Goal: Task Accomplishment & Management: Manage account settings

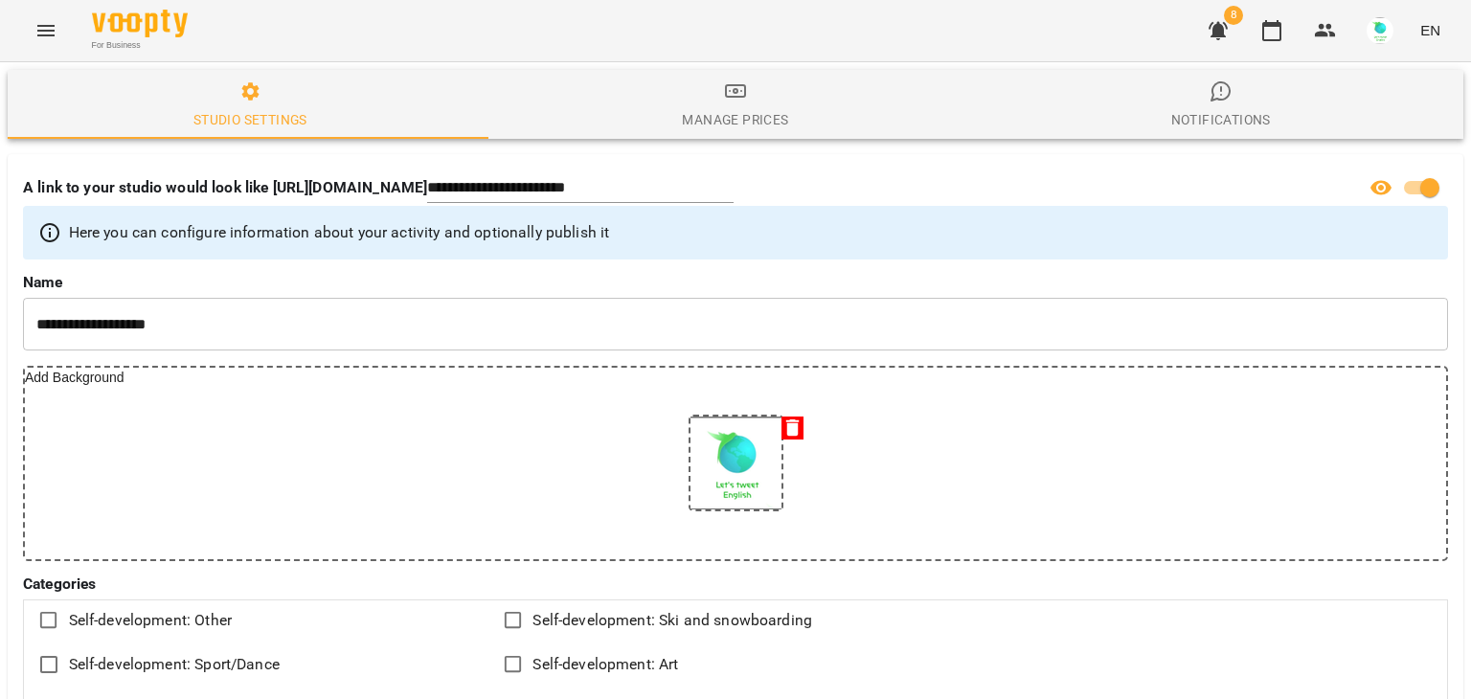
select select "**"
click at [50, 28] on icon "Menu" at bounding box center [45, 30] width 23 height 23
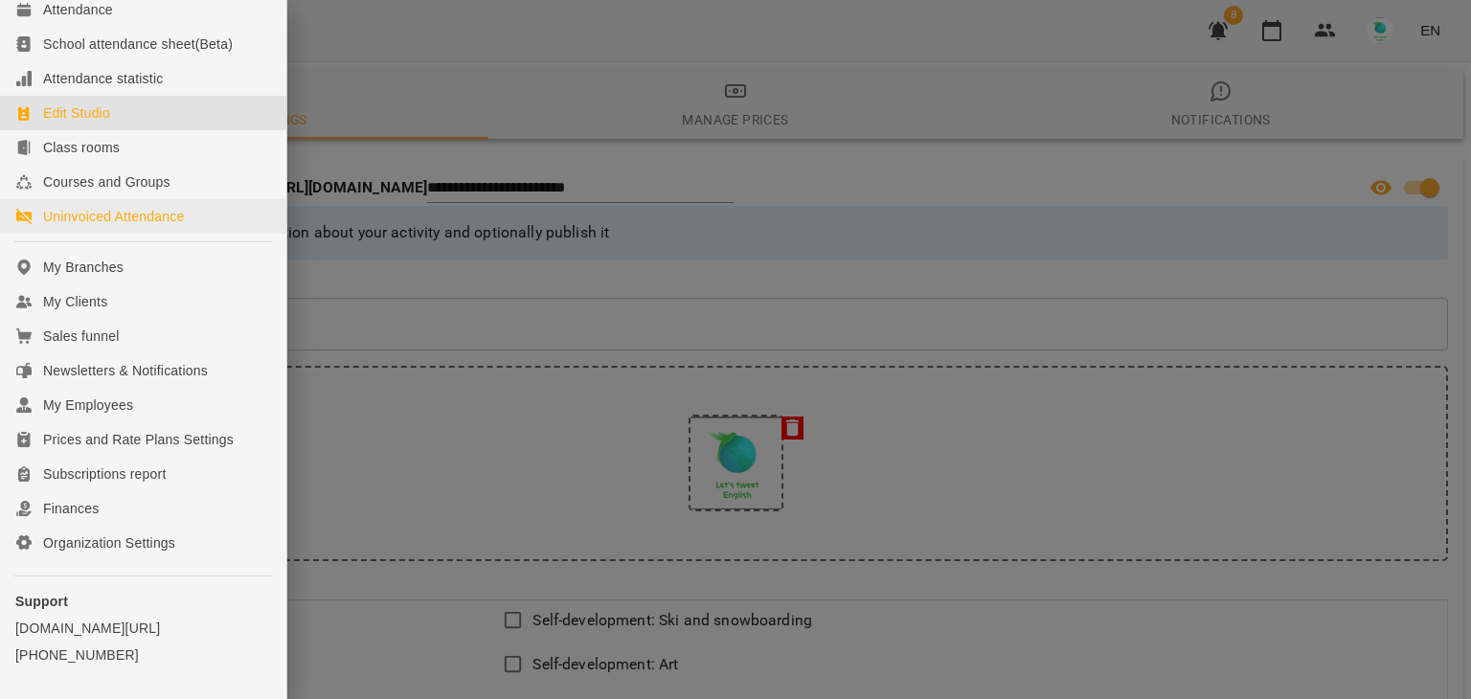
scroll to position [96, 0]
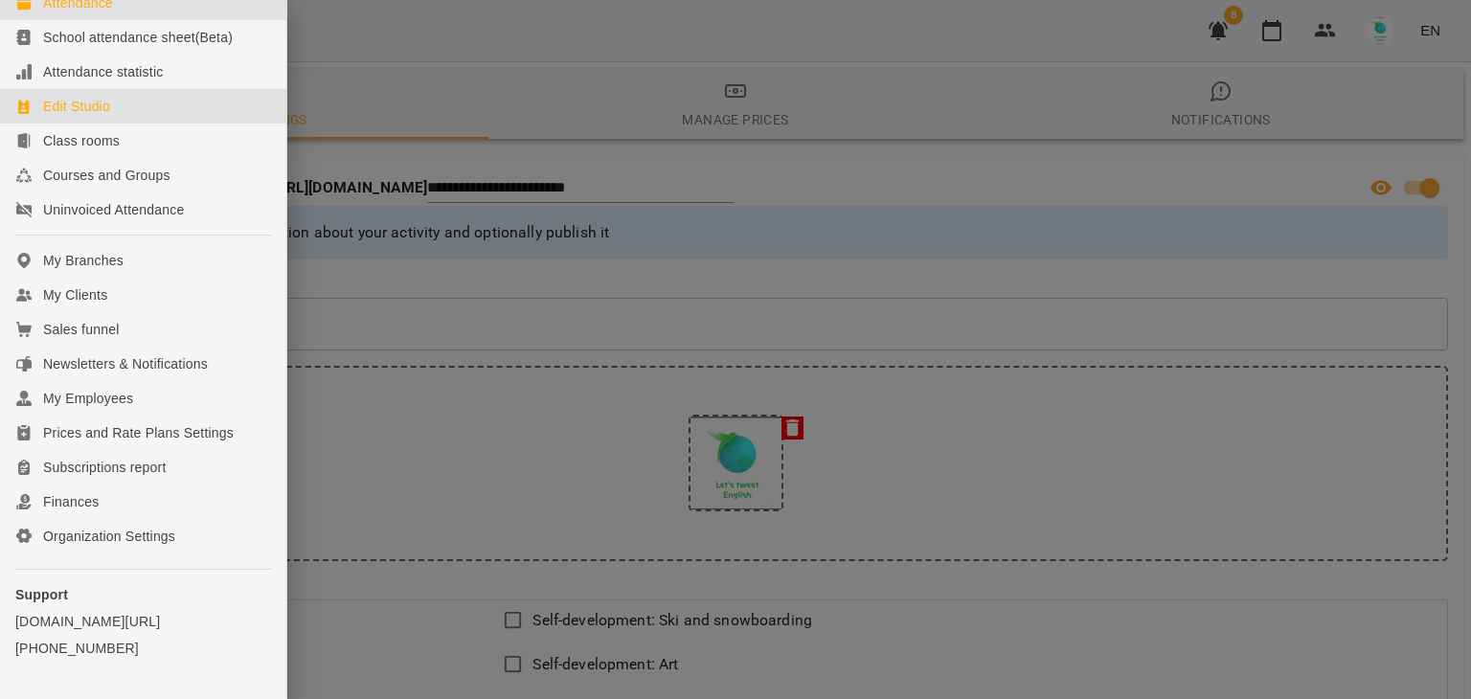
click at [102, 12] on div "Attendance" at bounding box center [78, 2] width 70 height 19
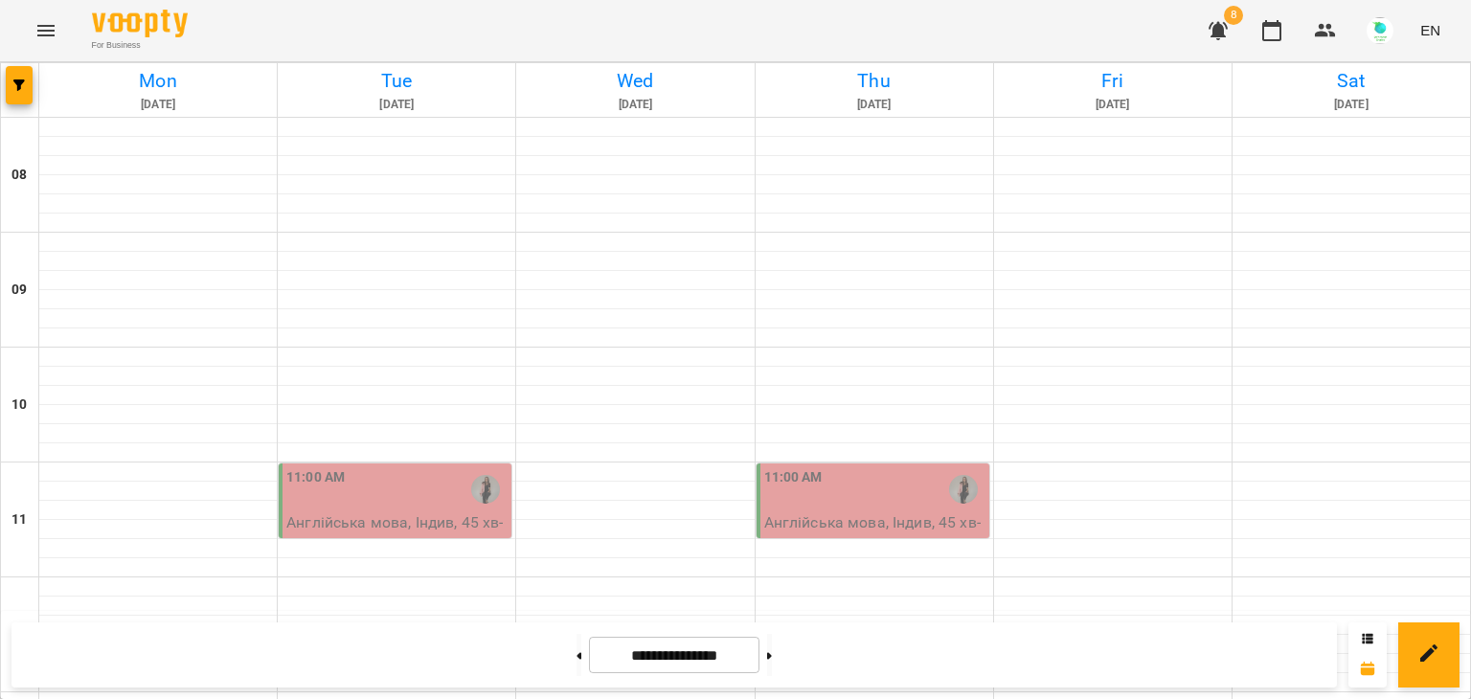
scroll to position [287, 0]
click at [577, 656] on button at bounding box center [579, 655] width 5 height 42
type input "**********"
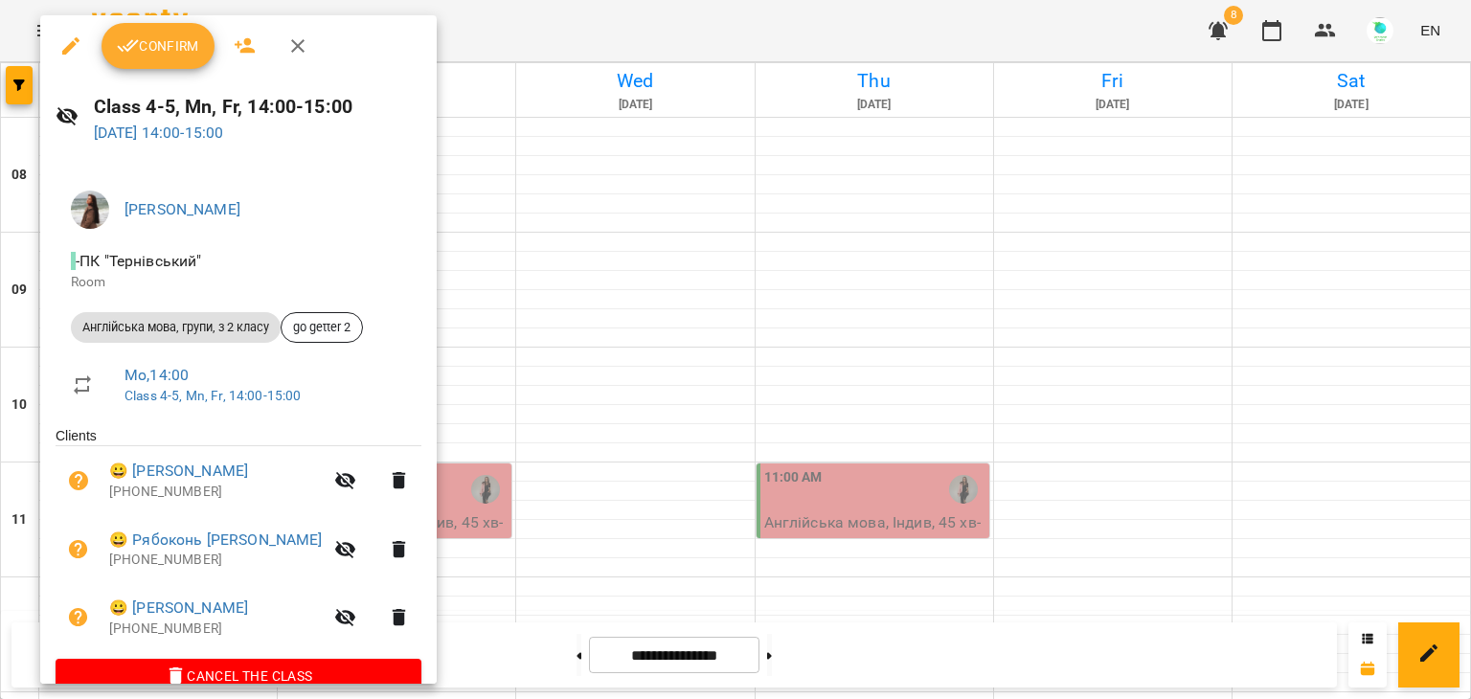
click at [146, 39] on span "Confirm" at bounding box center [158, 45] width 82 height 23
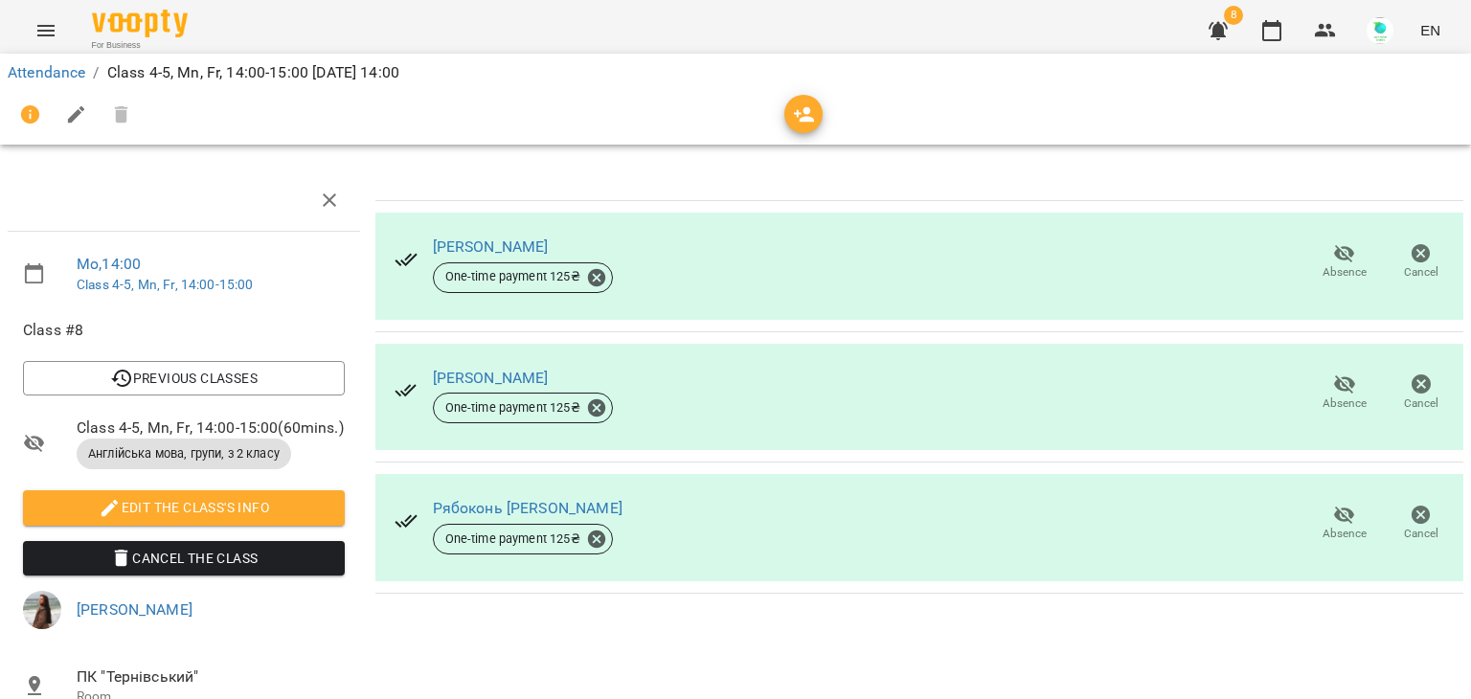
click at [1334, 260] on icon "button" at bounding box center [1344, 254] width 21 height 18
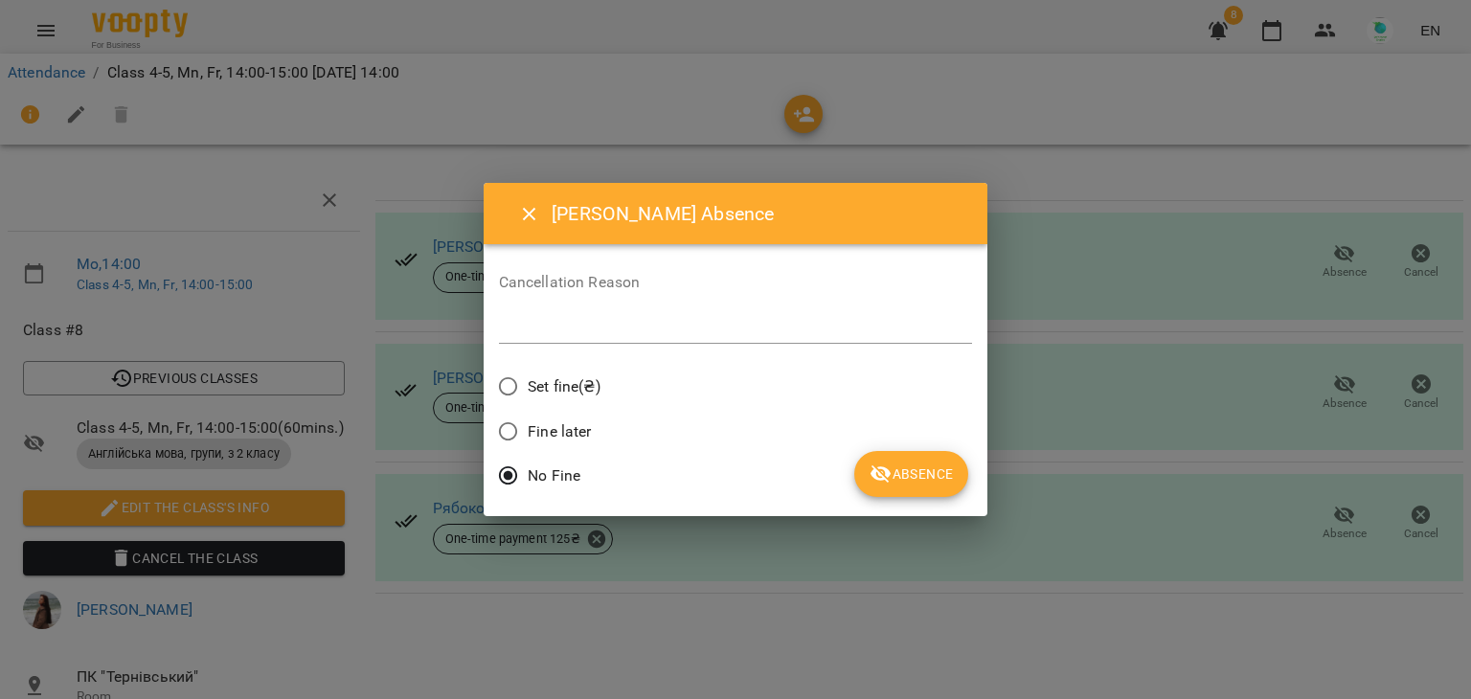
click at [555, 382] on span "Set fine(₴)" at bounding box center [564, 386] width 73 height 23
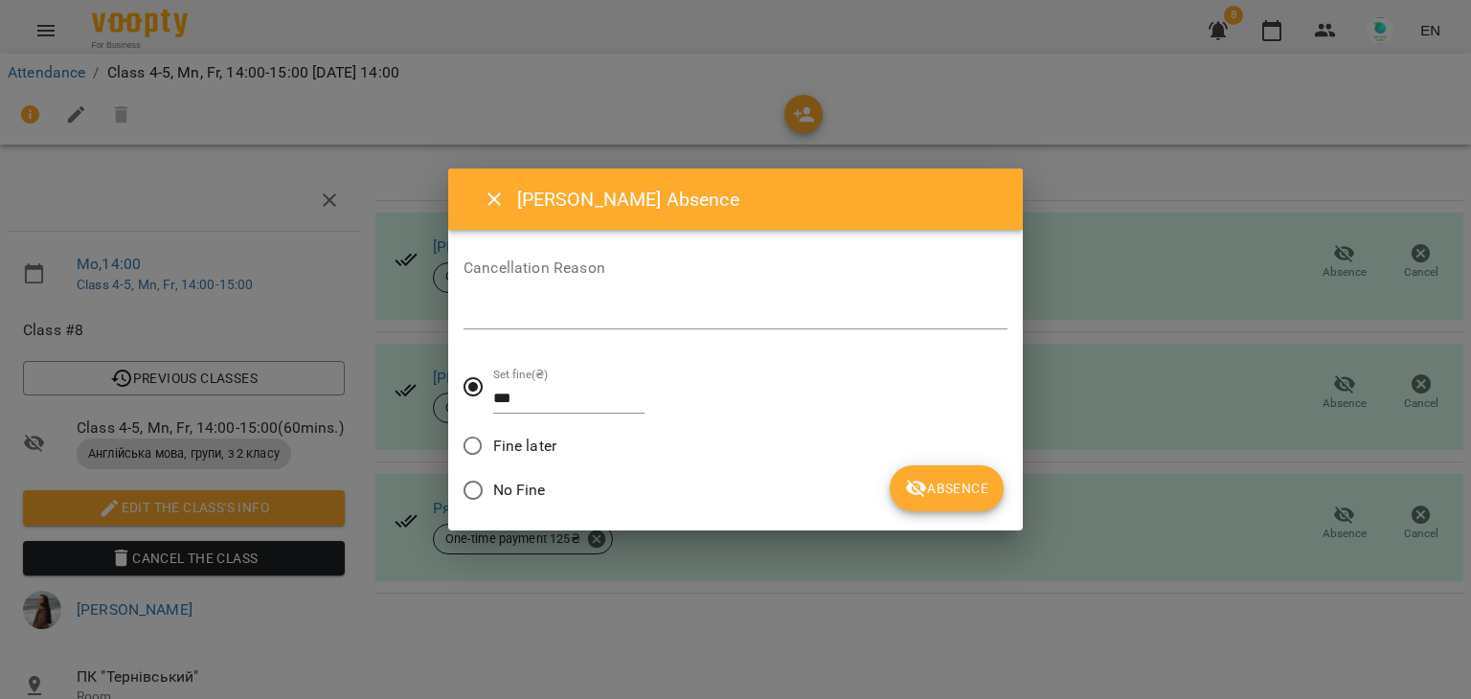
click at [981, 486] on span "Absence" at bounding box center [946, 488] width 83 height 23
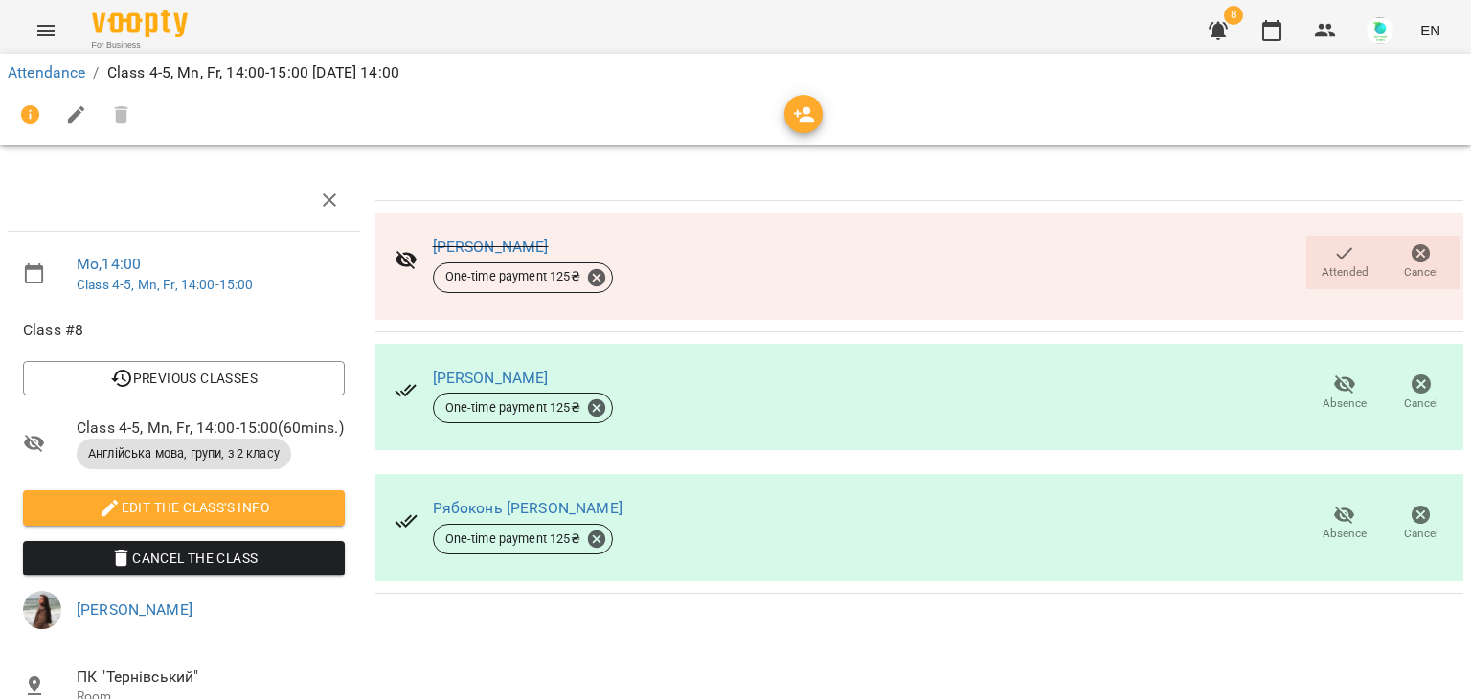
click at [52, 34] on icon "Menu" at bounding box center [45, 30] width 17 height 11
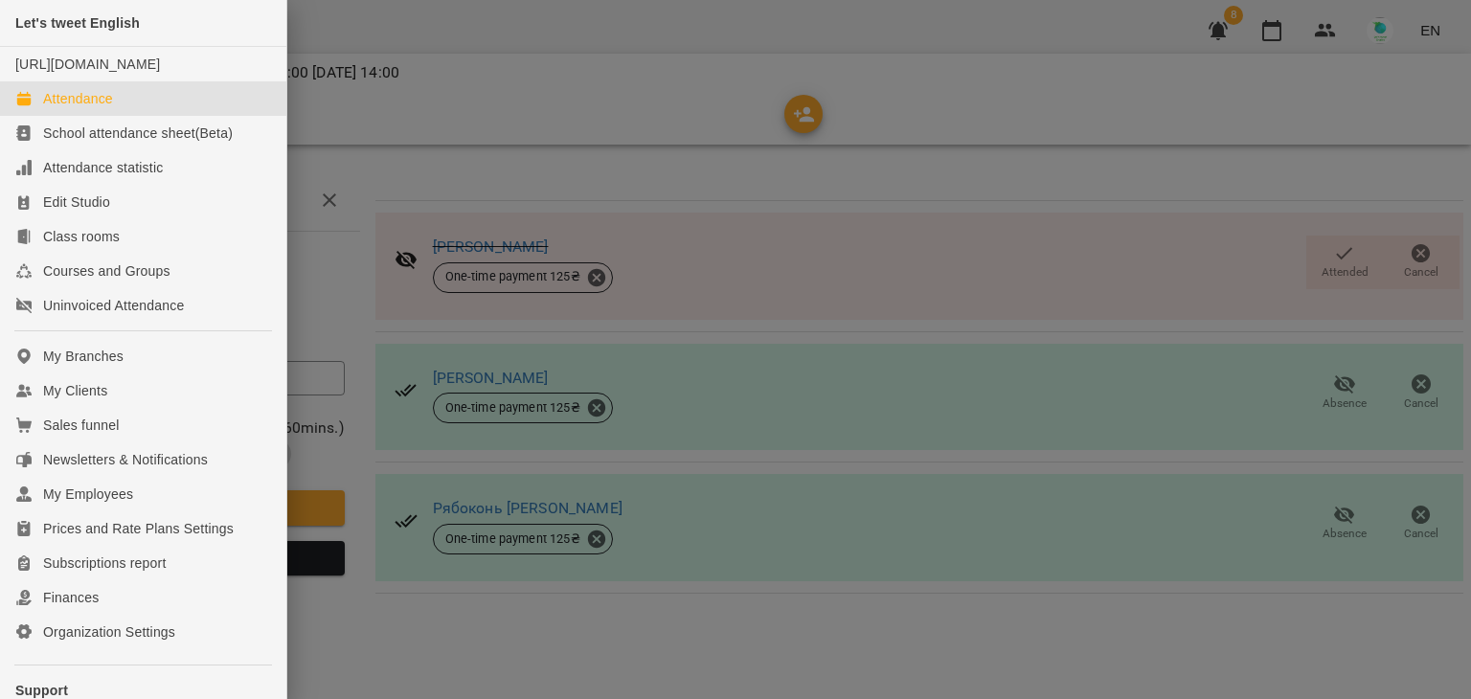
click at [63, 108] on div "Attendance" at bounding box center [78, 98] width 70 height 19
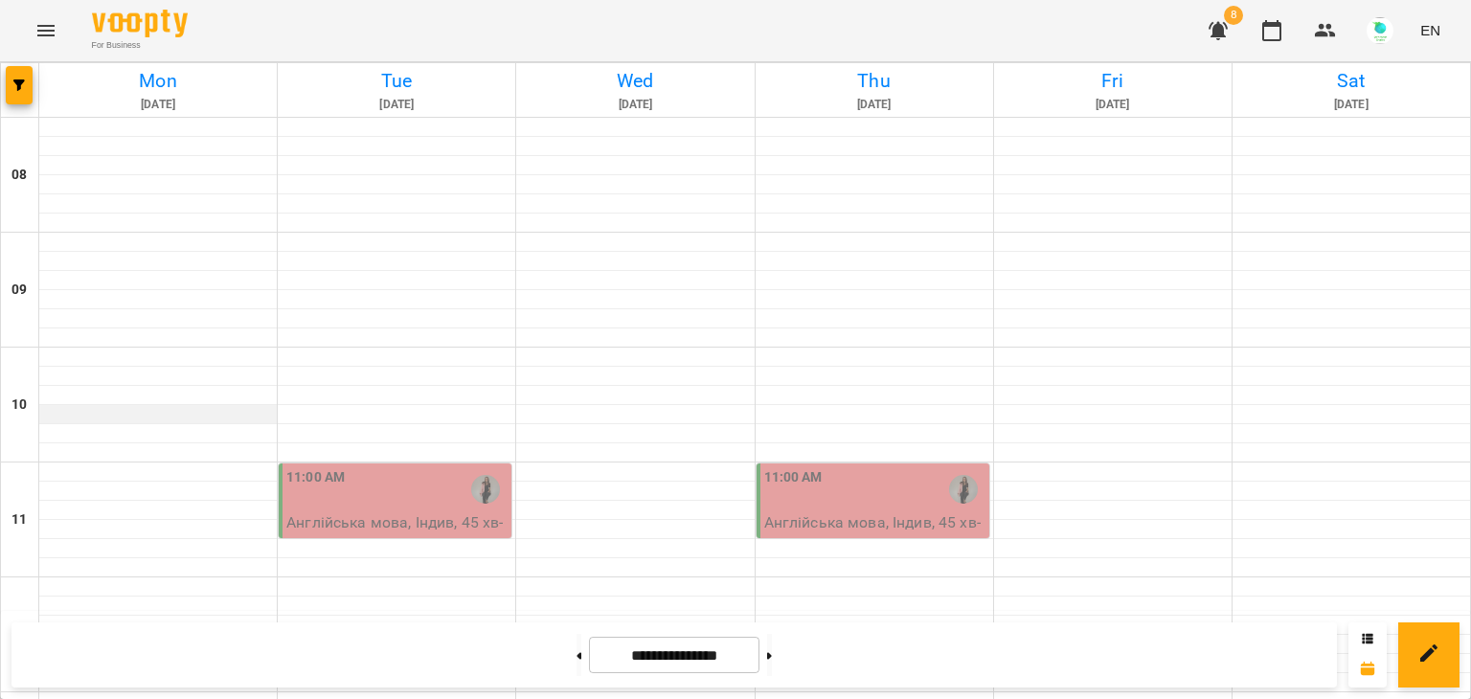
scroll to position [575, 0]
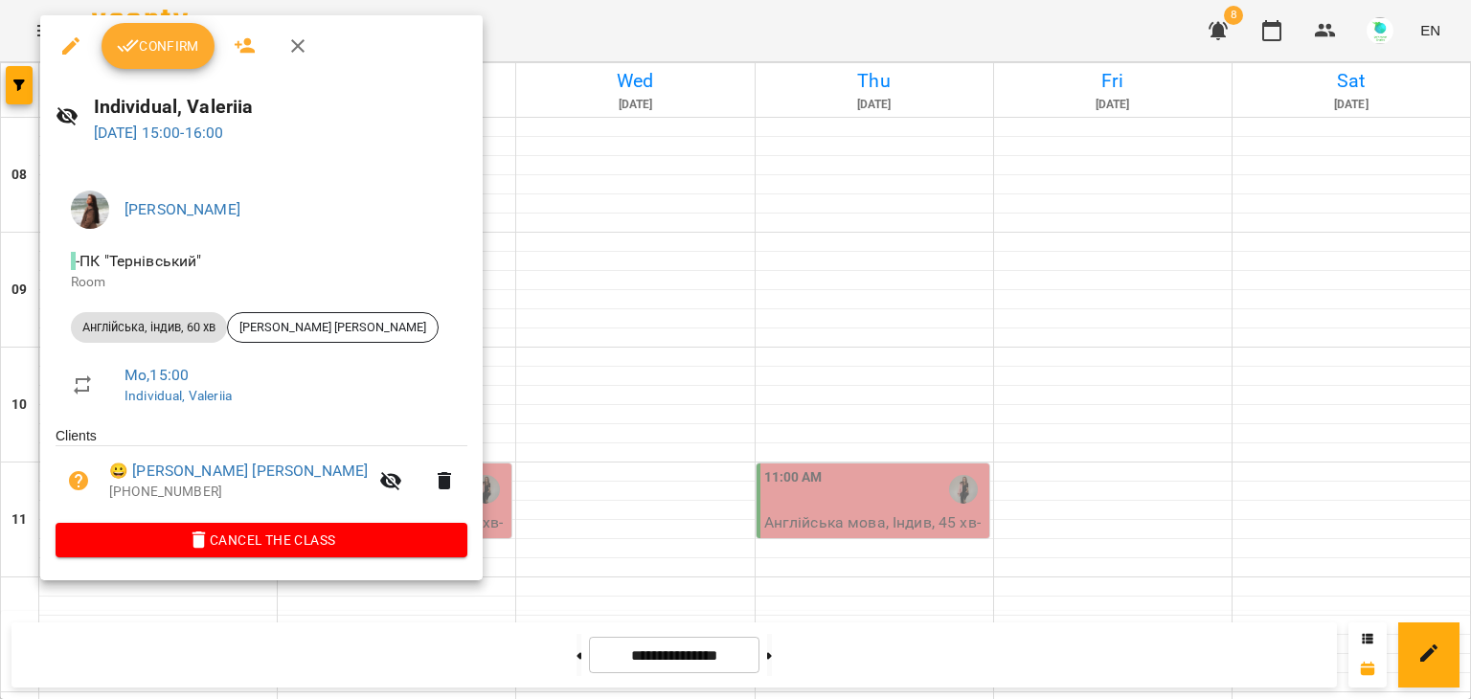
click at [138, 44] on icon "button" at bounding box center [128, 45] width 23 height 23
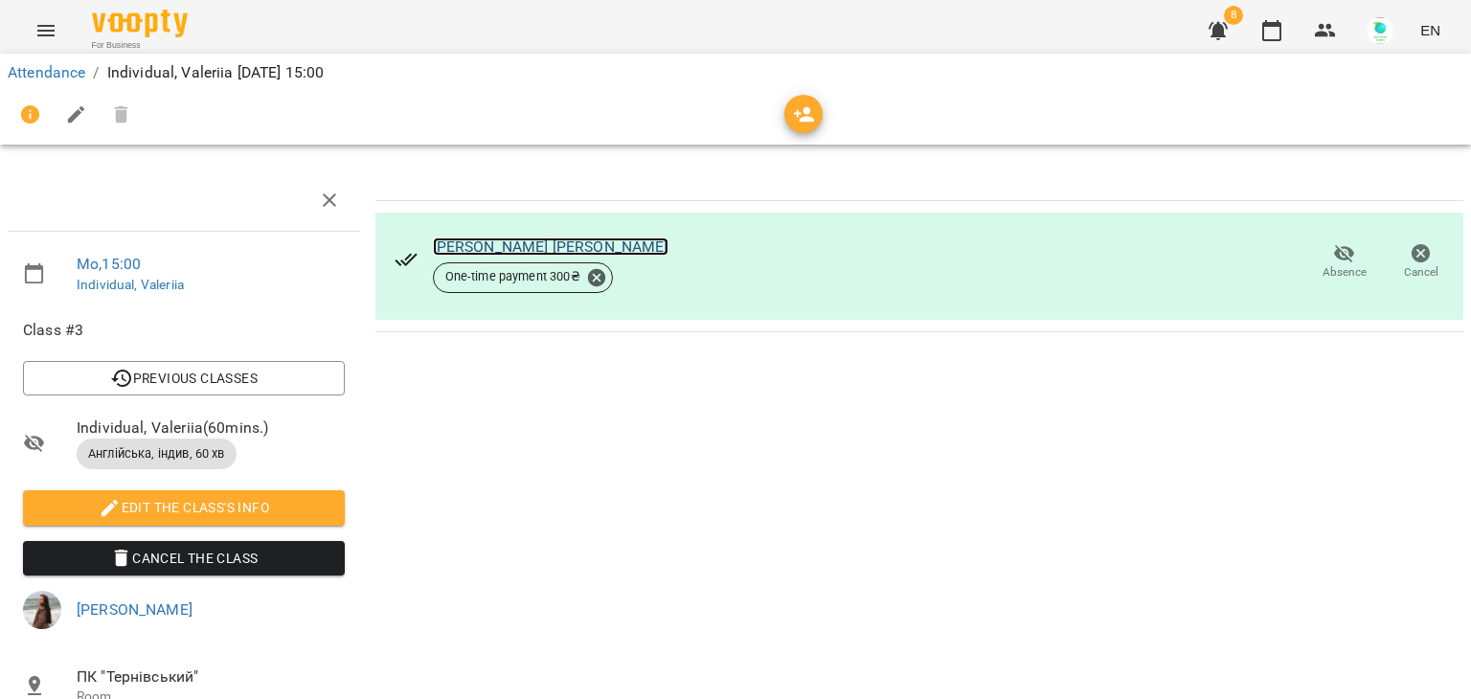
click at [590, 246] on link "[PERSON_NAME] [PERSON_NAME]" at bounding box center [551, 247] width 236 height 18
click at [38, 31] on icon "Menu" at bounding box center [45, 30] width 17 height 11
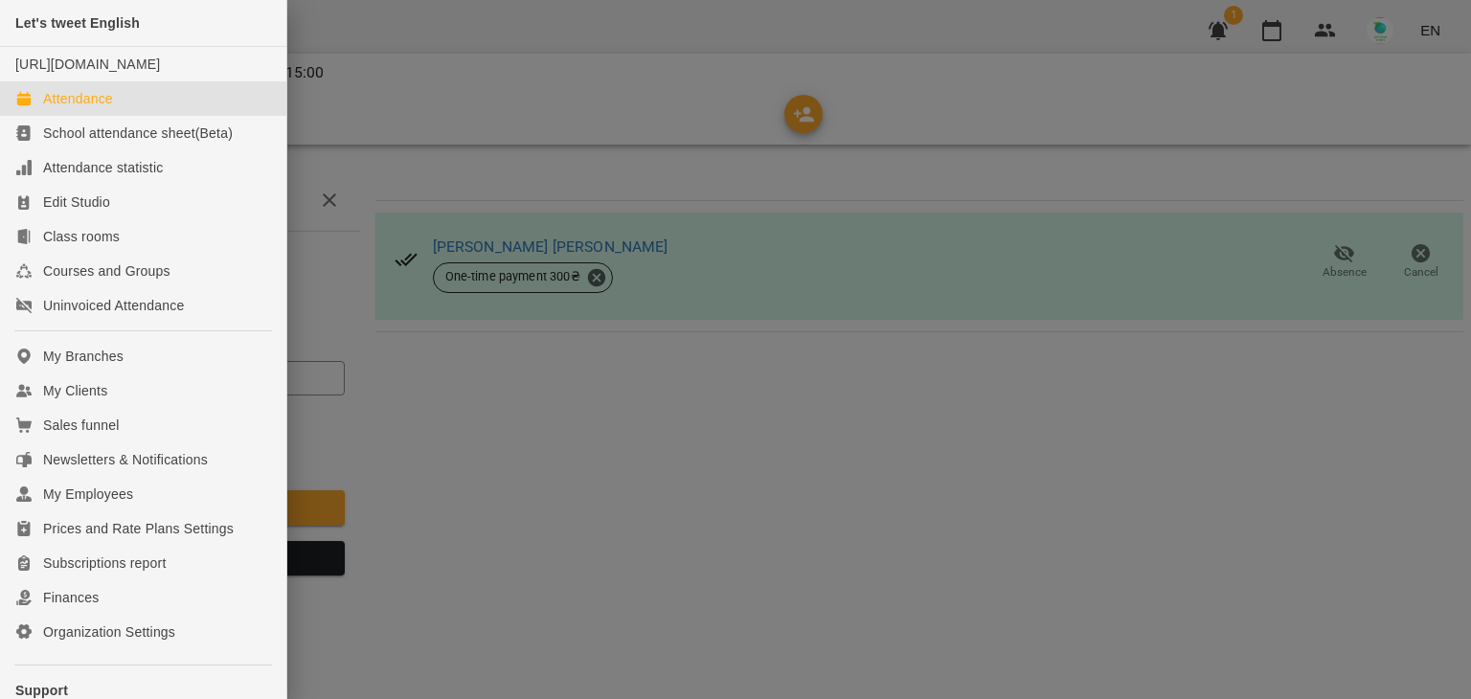
click at [85, 108] on div "Attendance" at bounding box center [78, 98] width 70 height 19
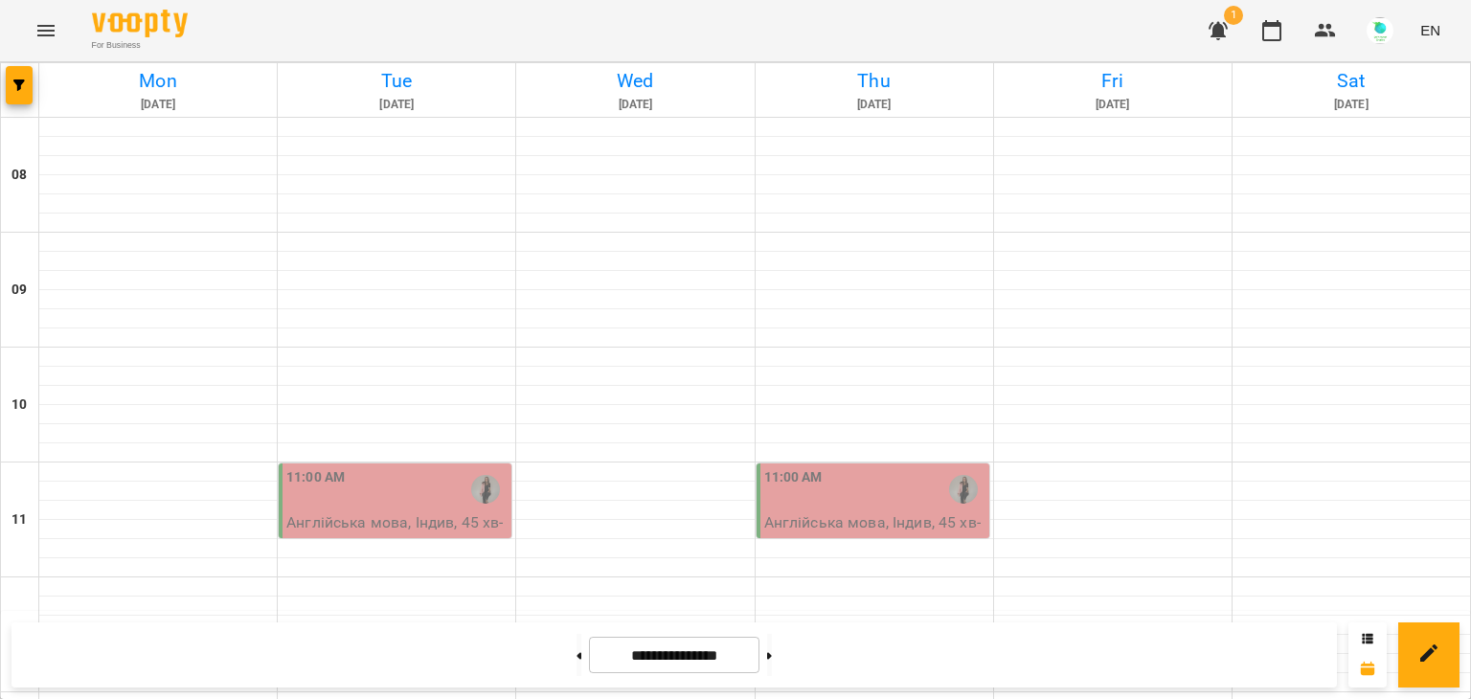
scroll to position [766, 0]
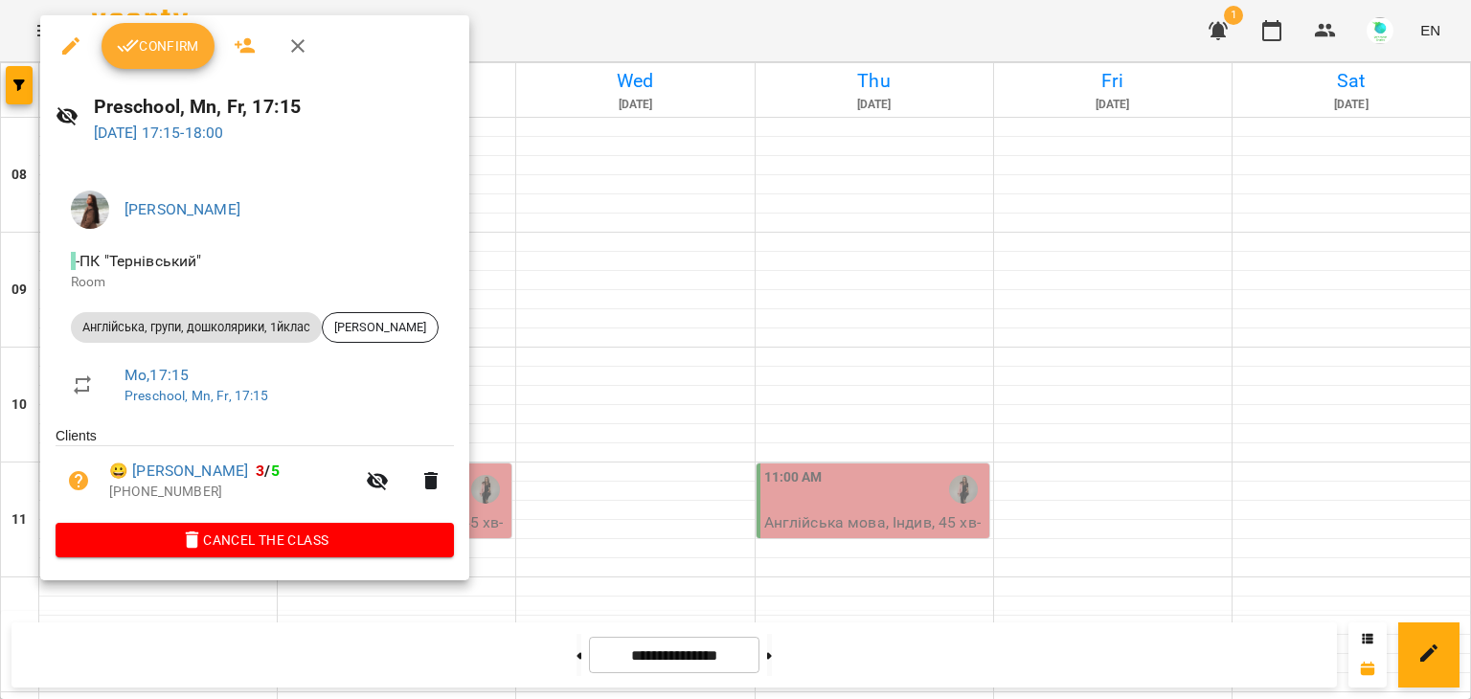
click at [178, 37] on span "Confirm" at bounding box center [158, 45] width 82 height 23
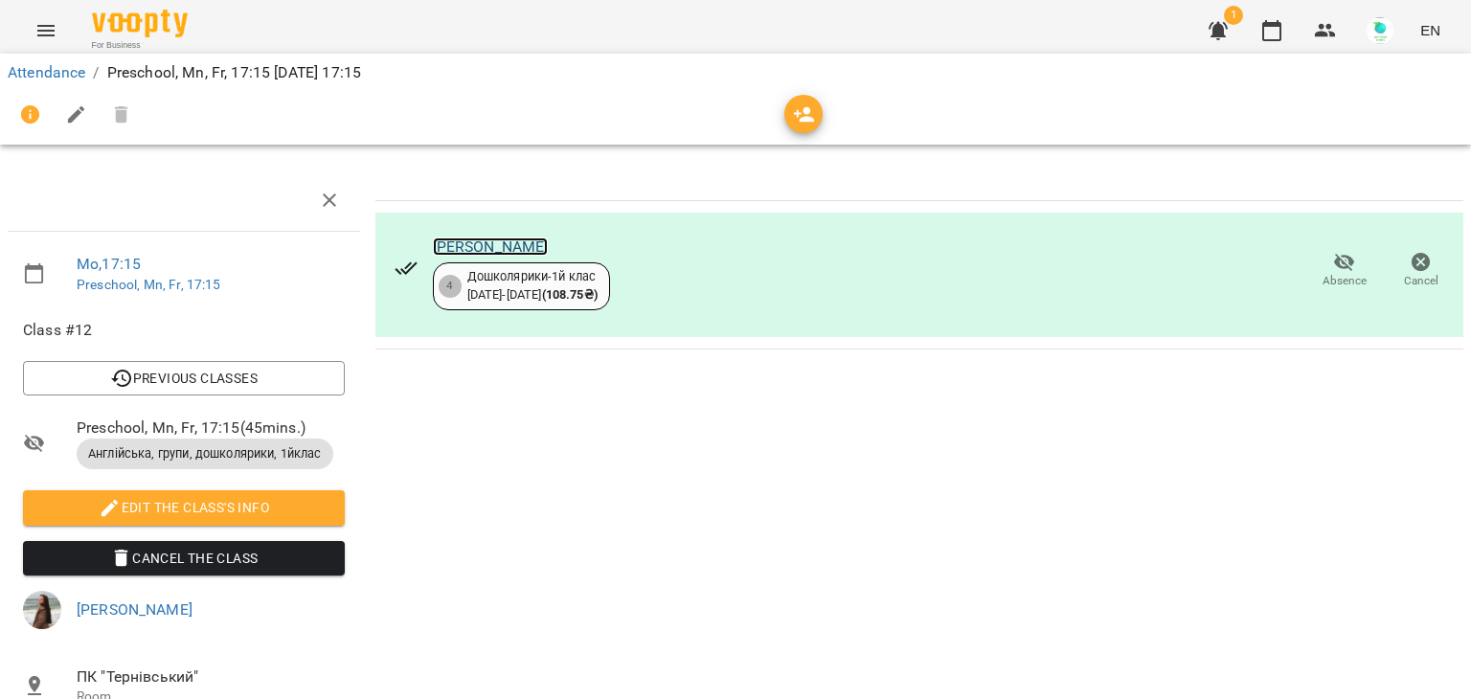
click at [486, 239] on link "[PERSON_NAME]" at bounding box center [491, 247] width 116 height 18
click at [40, 19] on icon "Menu" at bounding box center [45, 30] width 23 height 23
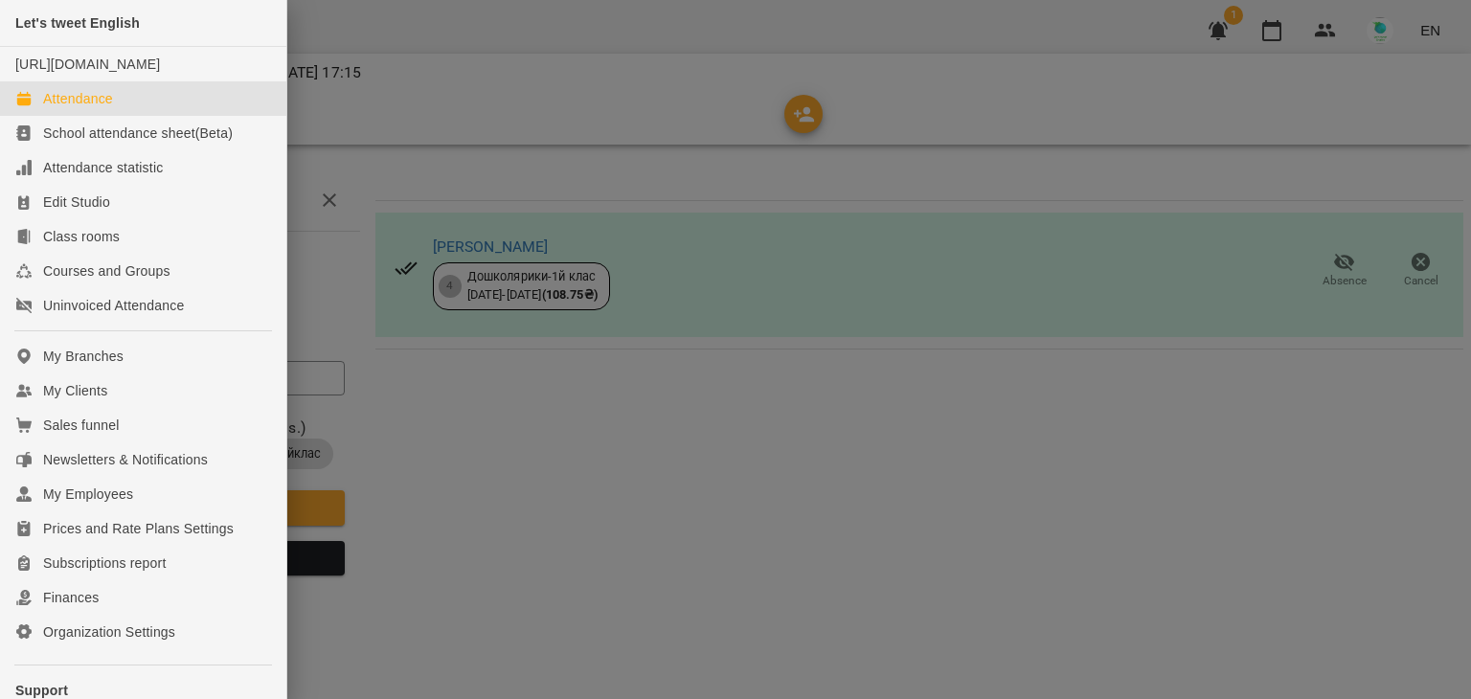
click at [74, 116] on link "Attendance" at bounding box center [143, 98] width 286 height 34
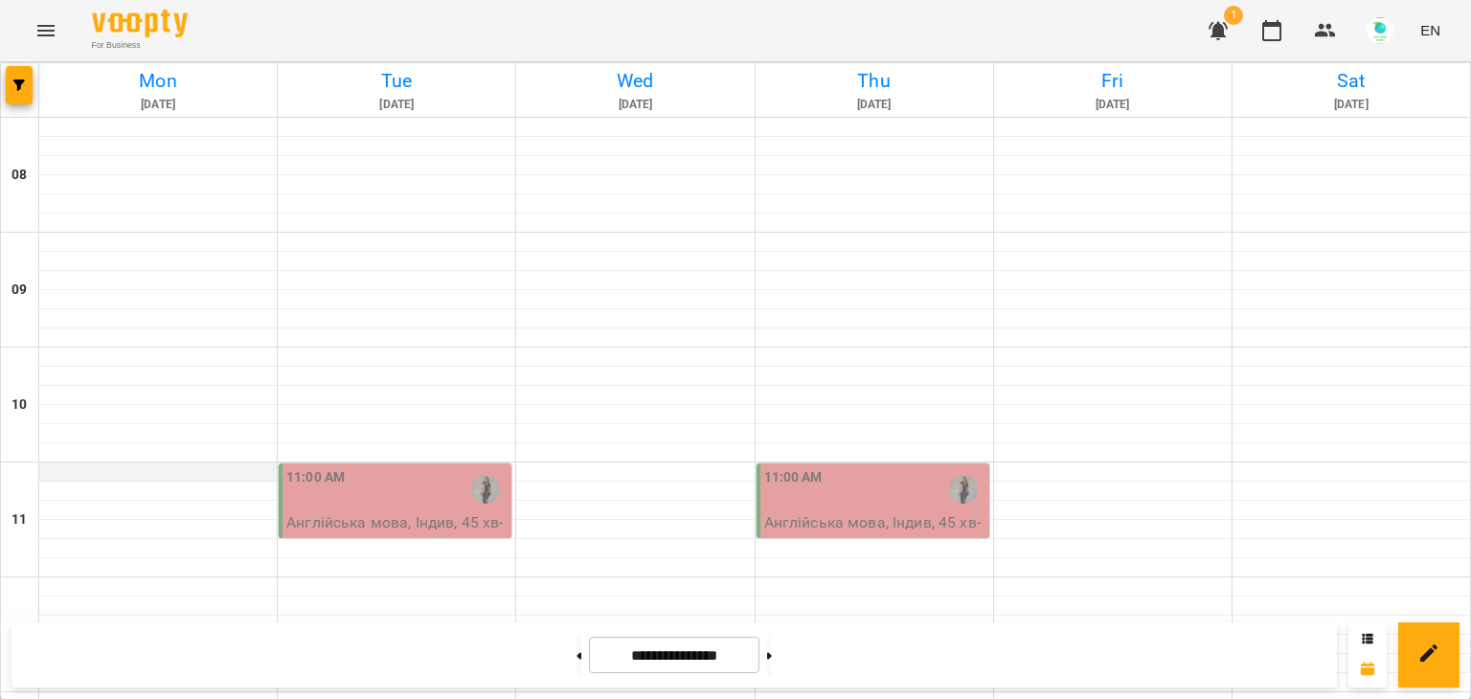
scroll to position [118, 0]
click at [40, 31] on icon "Menu" at bounding box center [45, 30] width 17 height 11
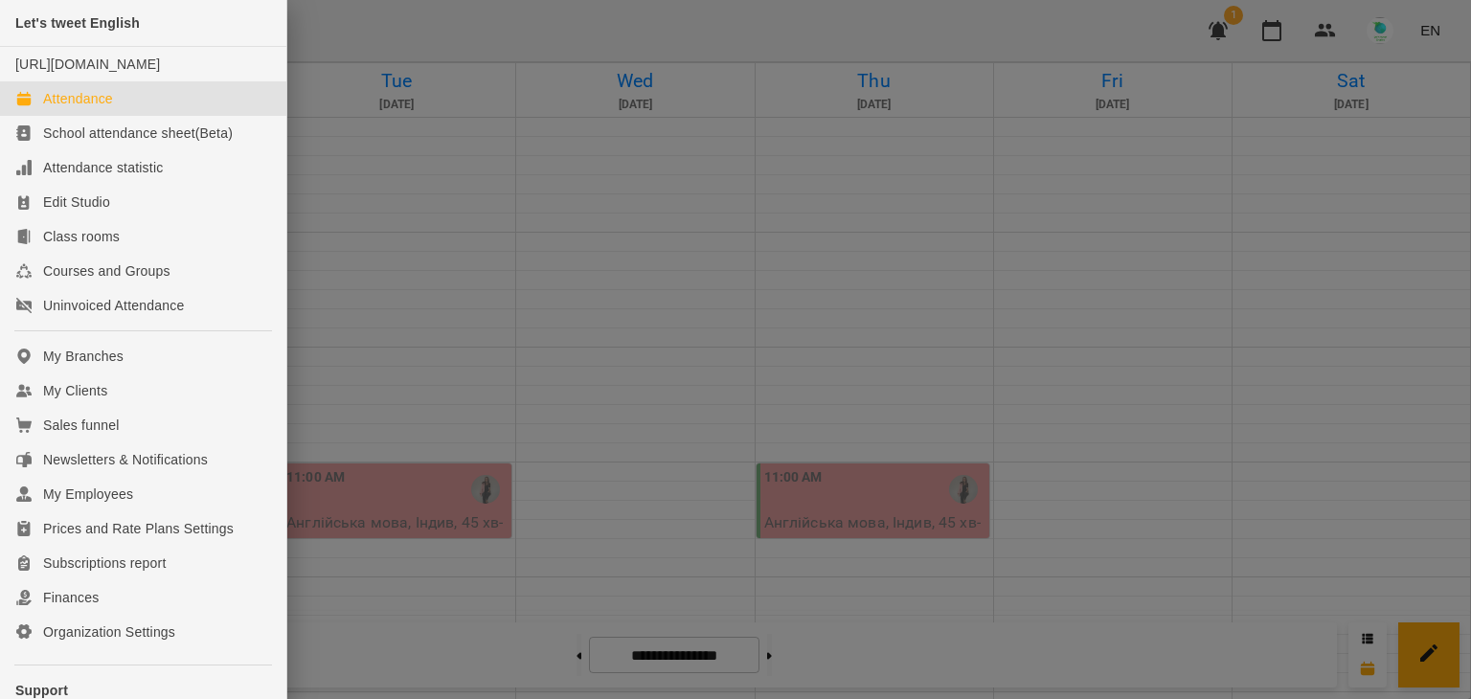
click at [544, 251] on div at bounding box center [735, 349] width 1471 height 699
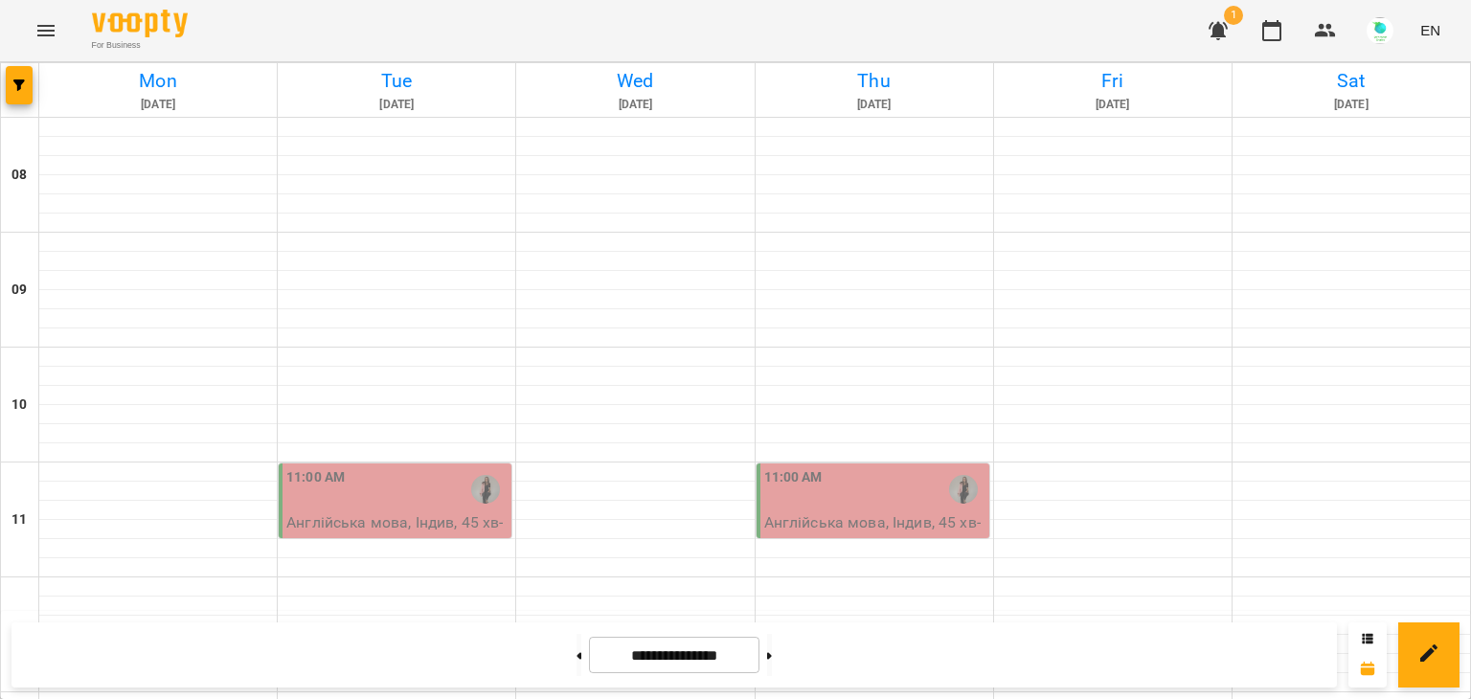
scroll to position [693, 0]
click at [1226, 21] on icon "button" at bounding box center [1218, 30] width 23 height 23
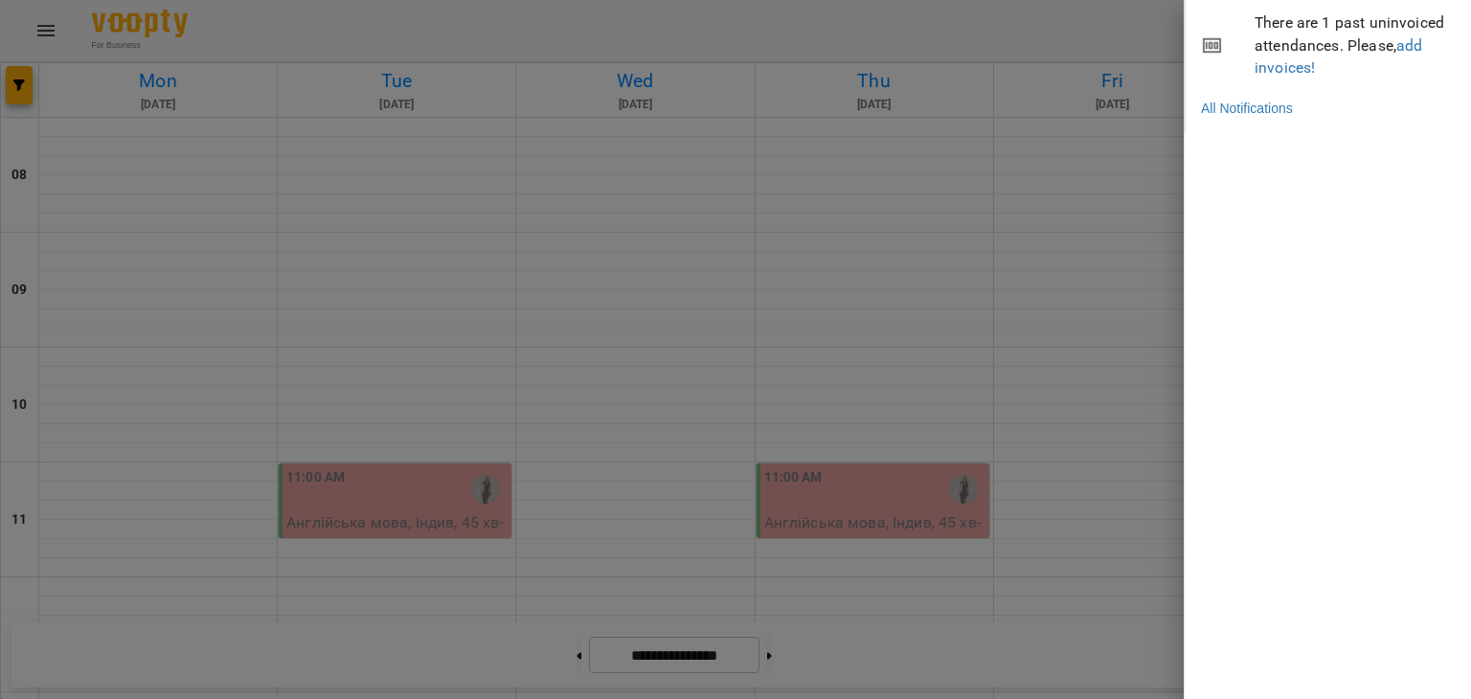
click at [709, 200] on div at bounding box center [735, 349] width 1471 height 699
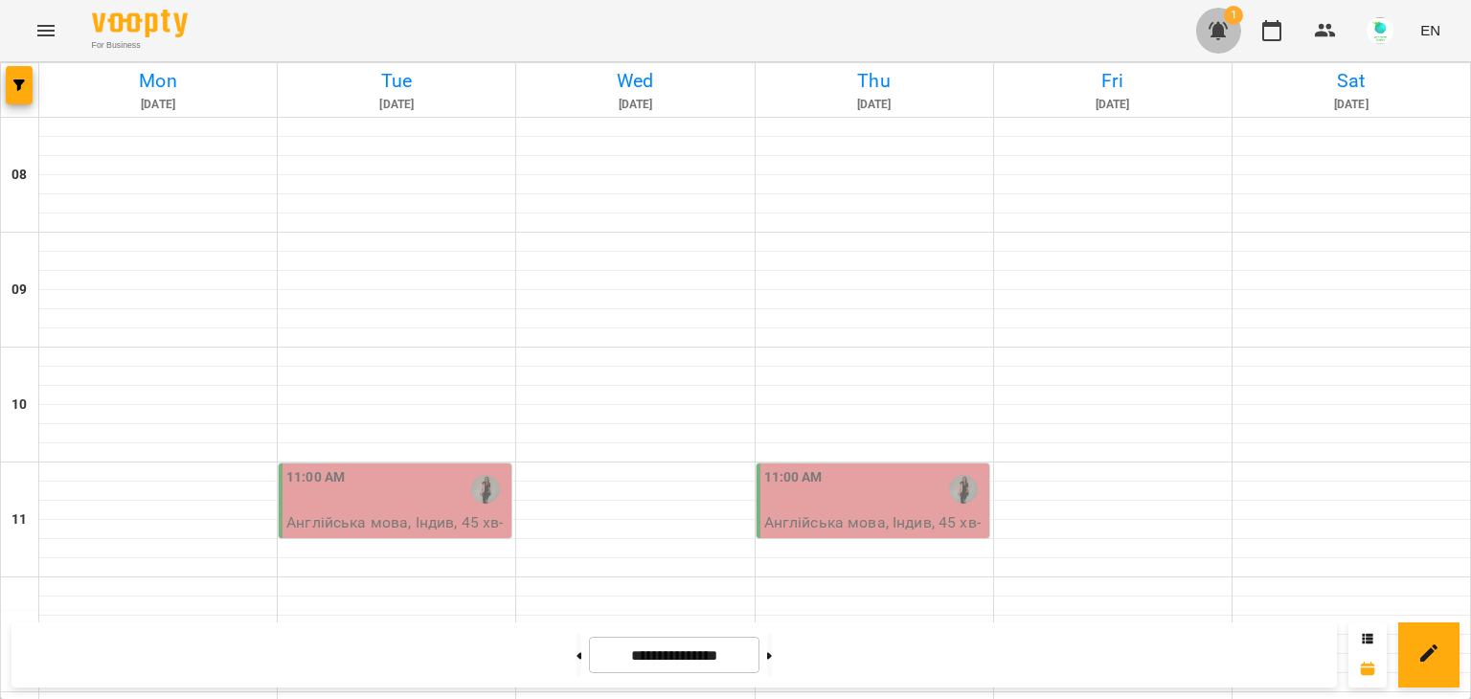
click at [1218, 24] on icon "button" at bounding box center [1218, 30] width 23 height 23
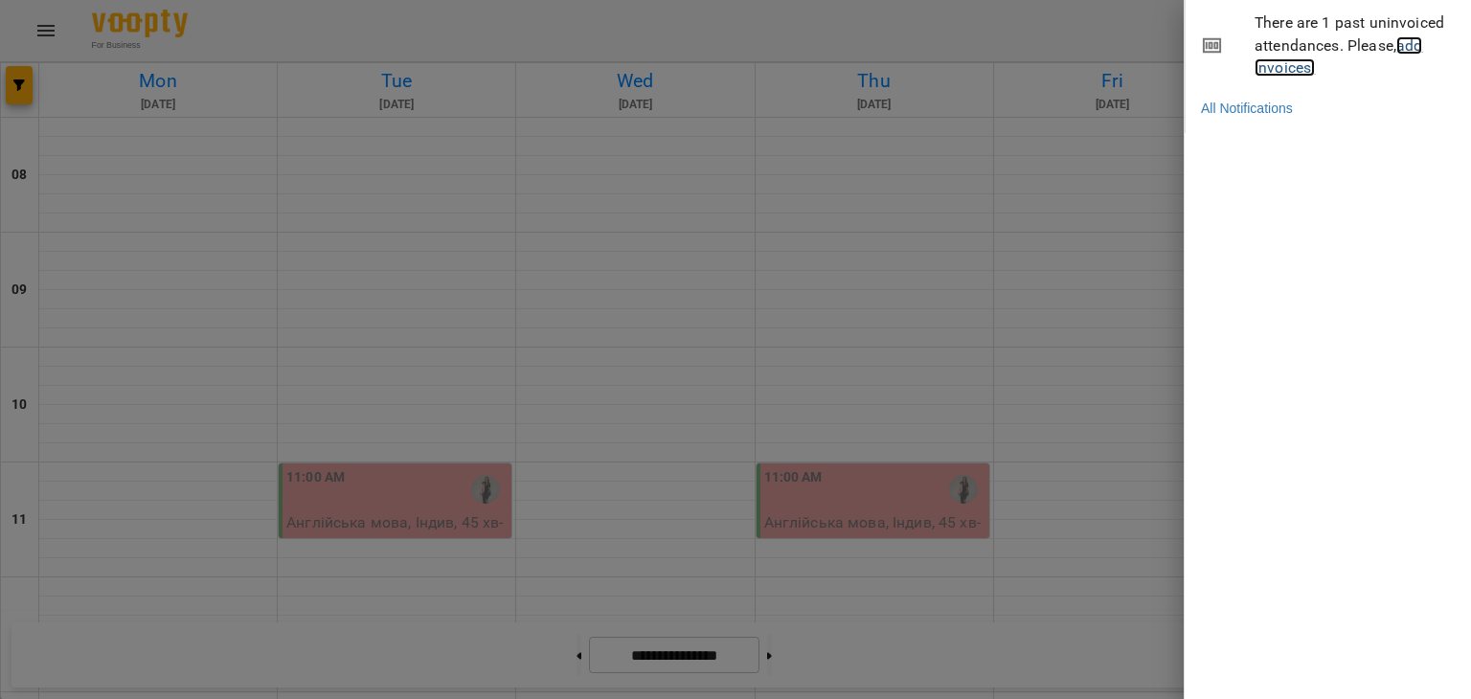
click at [1280, 68] on link "add invoices!" at bounding box center [1339, 56] width 168 height 41
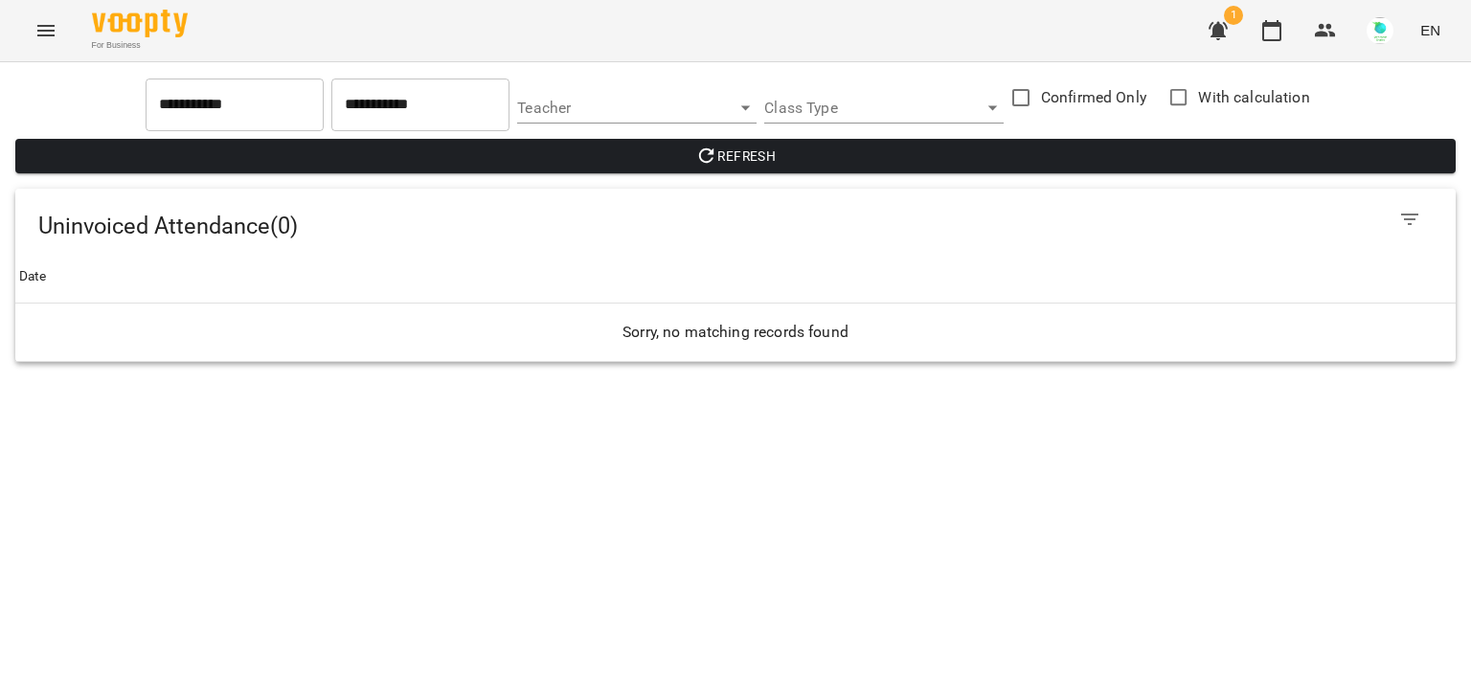
click at [35, 31] on icon "Menu" at bounding box center [45, 30] width 23 height 23
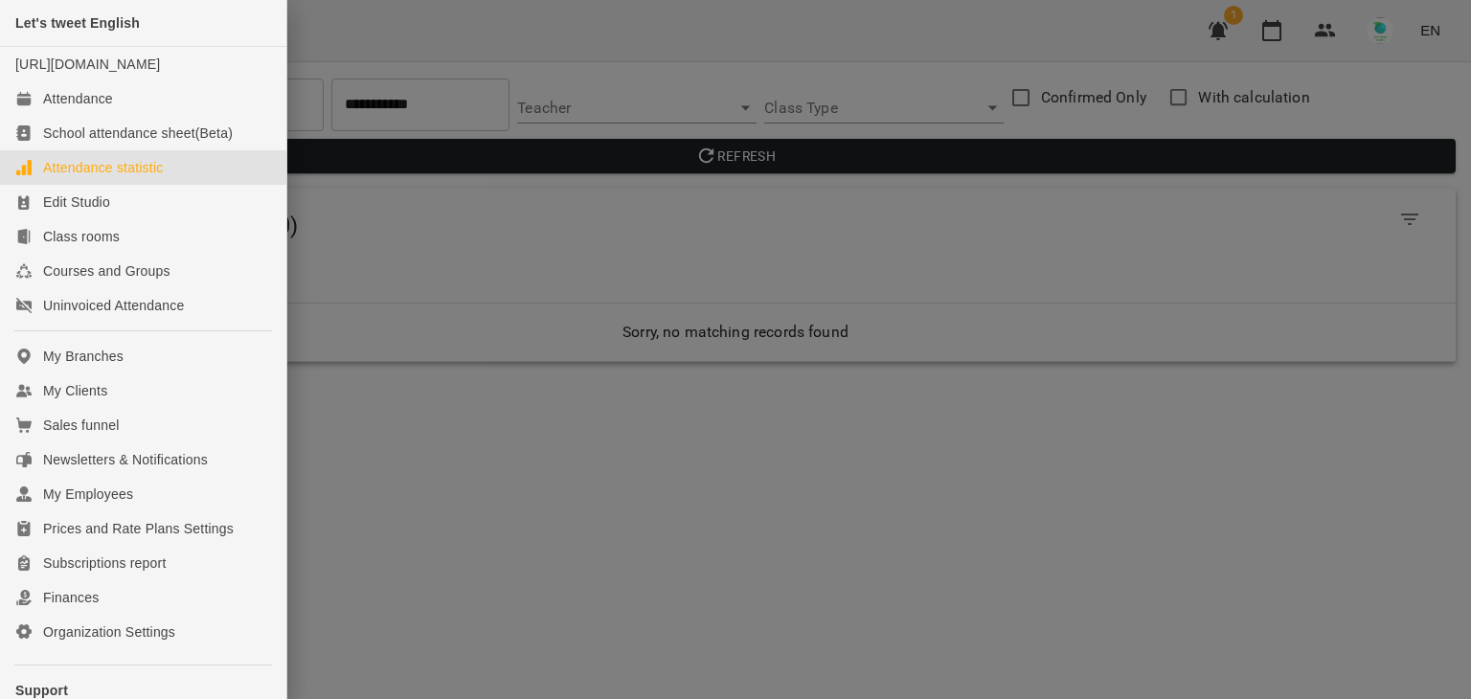
click at [119, 177] on div "Attendance statistic" at bounding box center [103, 167] width 120 height 19
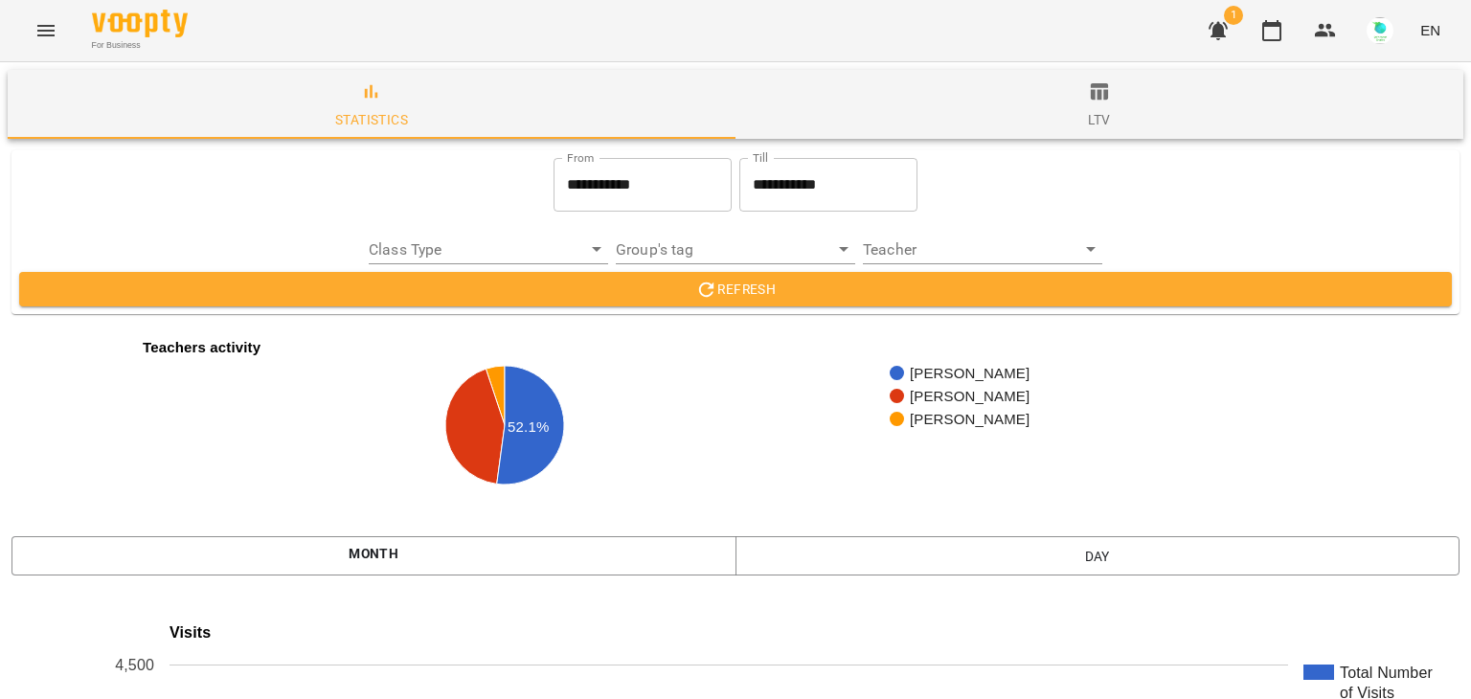
click at [600, 199] on input "**********" at bounding box center [643, 185] width 178 height 54
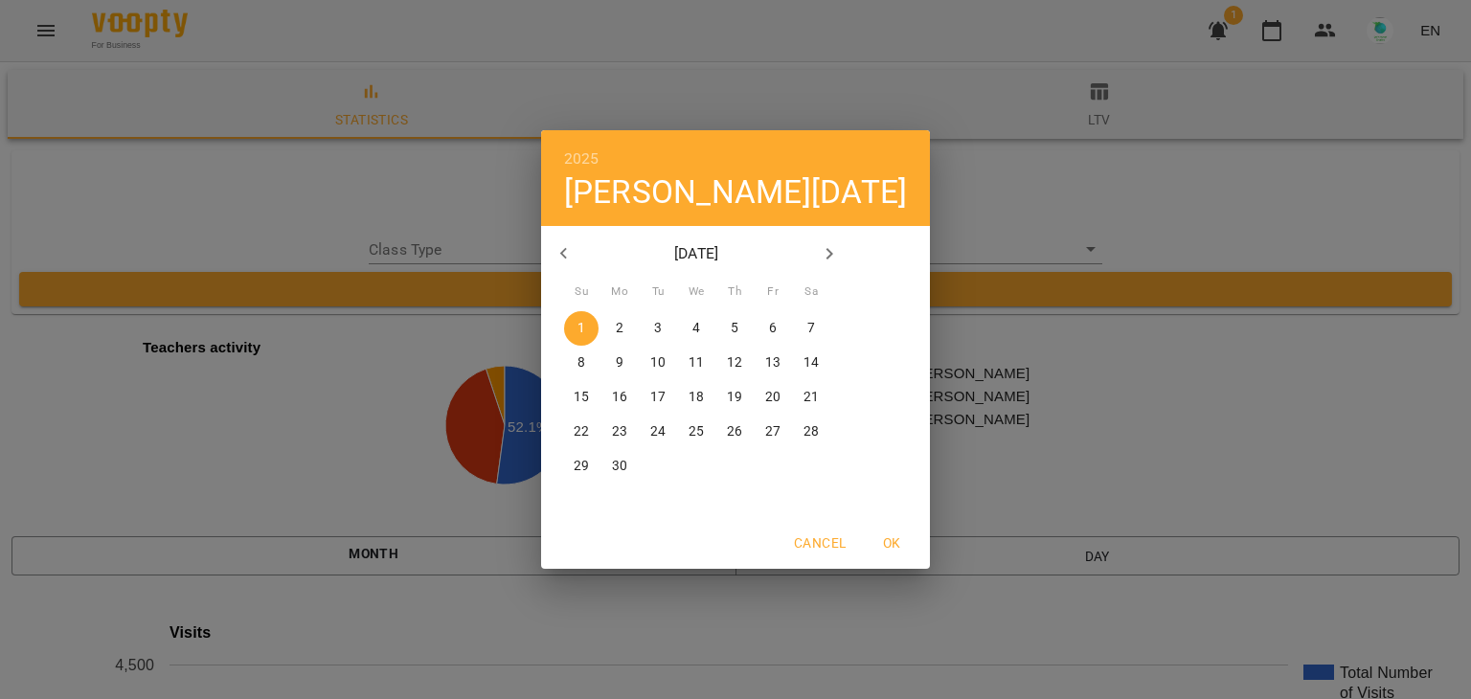
click at [841, 256] on icon "button" at bounding box center [829, 253] width 23 height 23
click at [790, 326] on span "1" at bounding box center [773, 328] width 34 height 19
type input "**********"
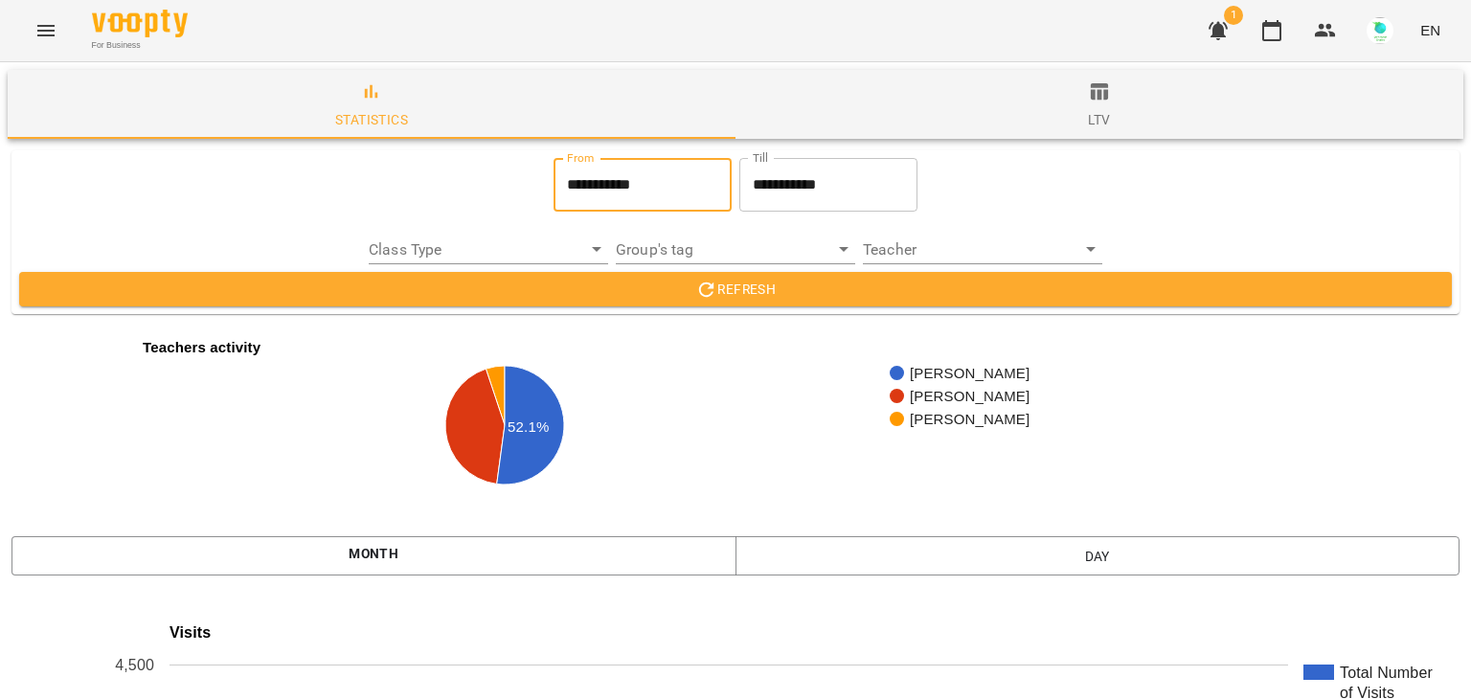
drag, startPoint x: 748, startPoint y: 282, endPoint x: 734, endPoint y: 280, distance: 14.5
click at [747, 282] on span "Refresh" at bounding box center [735, 289] width 1402 height 23
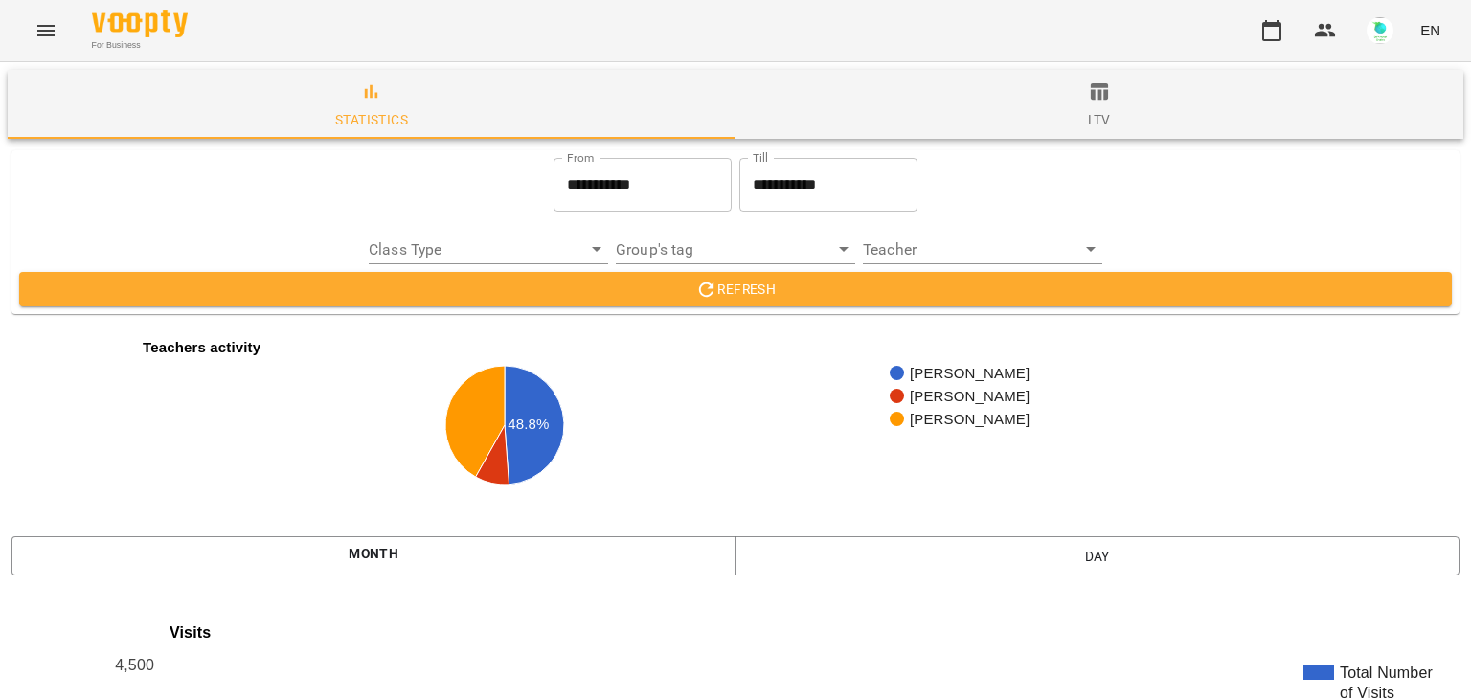
drag, startPoint x: 1082, startPoint y: 85, endPoint x: 1061, endPoint y: 81, distance: 21.4
click at [1062, 82] on span "ltv" at bounding box center [1099, 106] width 705 height 52
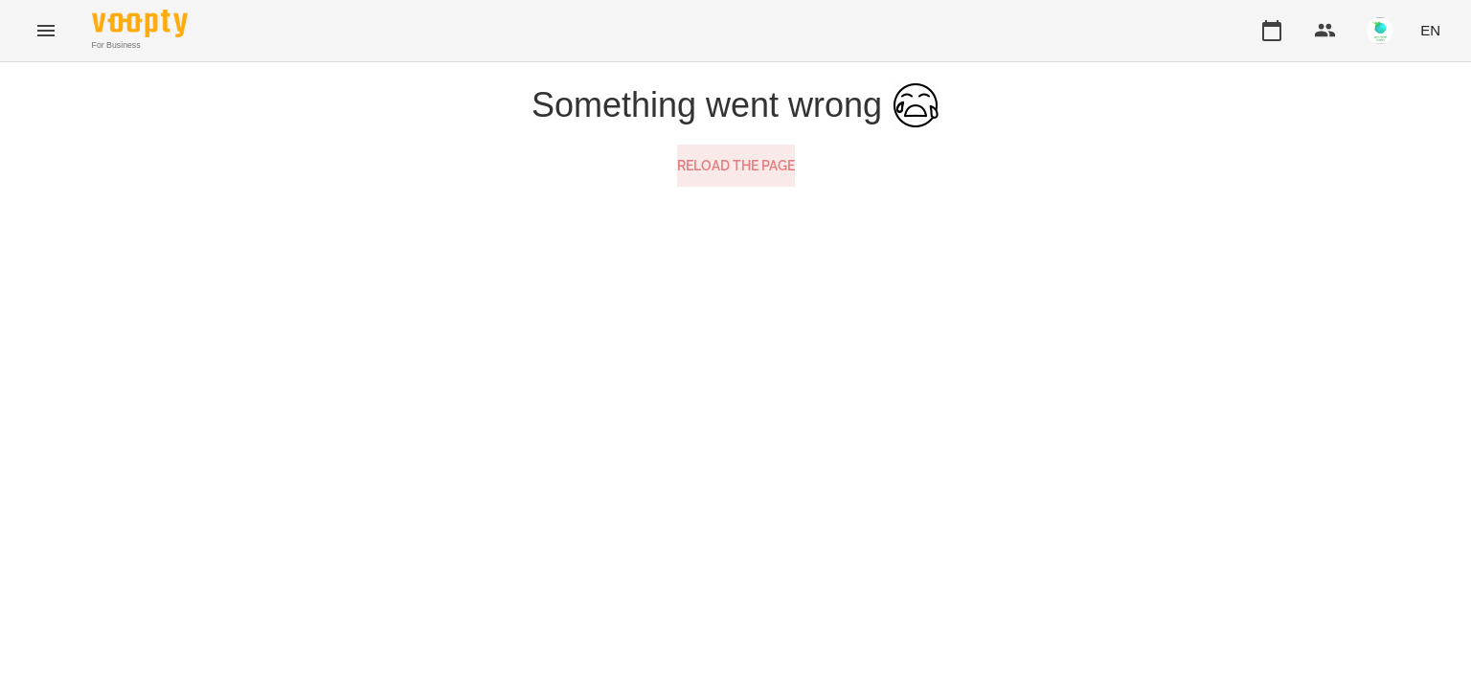
click at [750, 187] on button "Reload the page" at bounding box center [736, 166] width 118 height 42
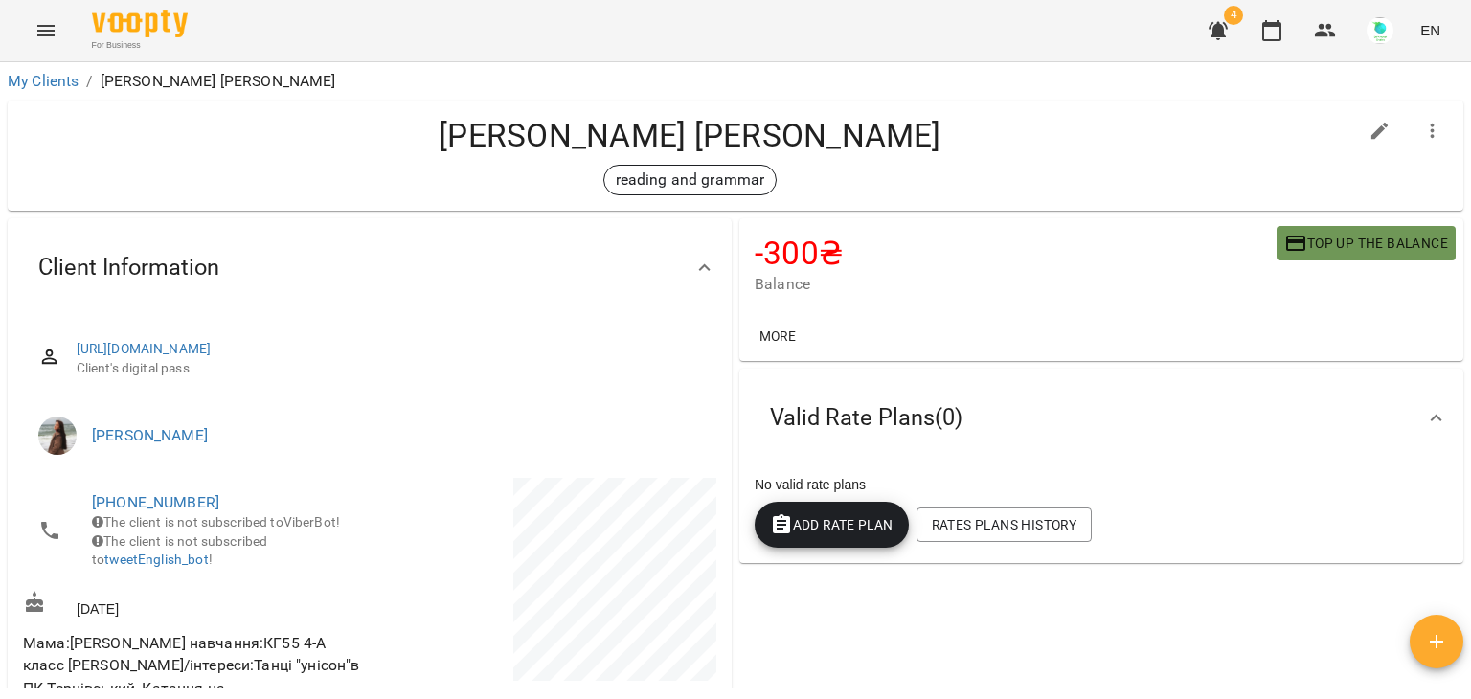
click at [1303, 244] on span "Top up the balance" at bounding box center [1366, 243] width 164 height 23
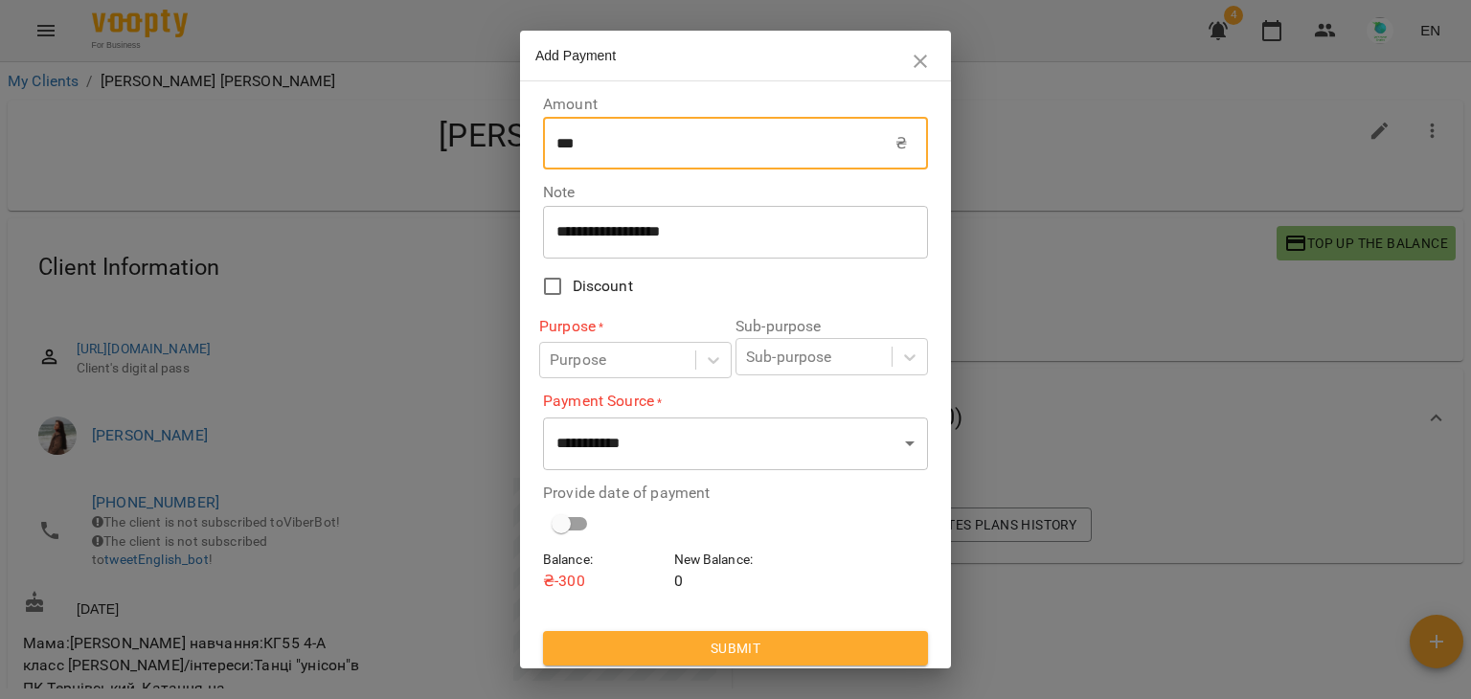
drag, startPoint x: 588, startPoint y: 148, endPoint x: 486, endPoint y: 125, distance: 104.8
click at [486, 125] on div "**********" at bounding box center [735, 349] width 1471 height 699
type input "***"
click at [640, 373] on div "Purpose" at bounding box center [617, 360] width 155 height 35
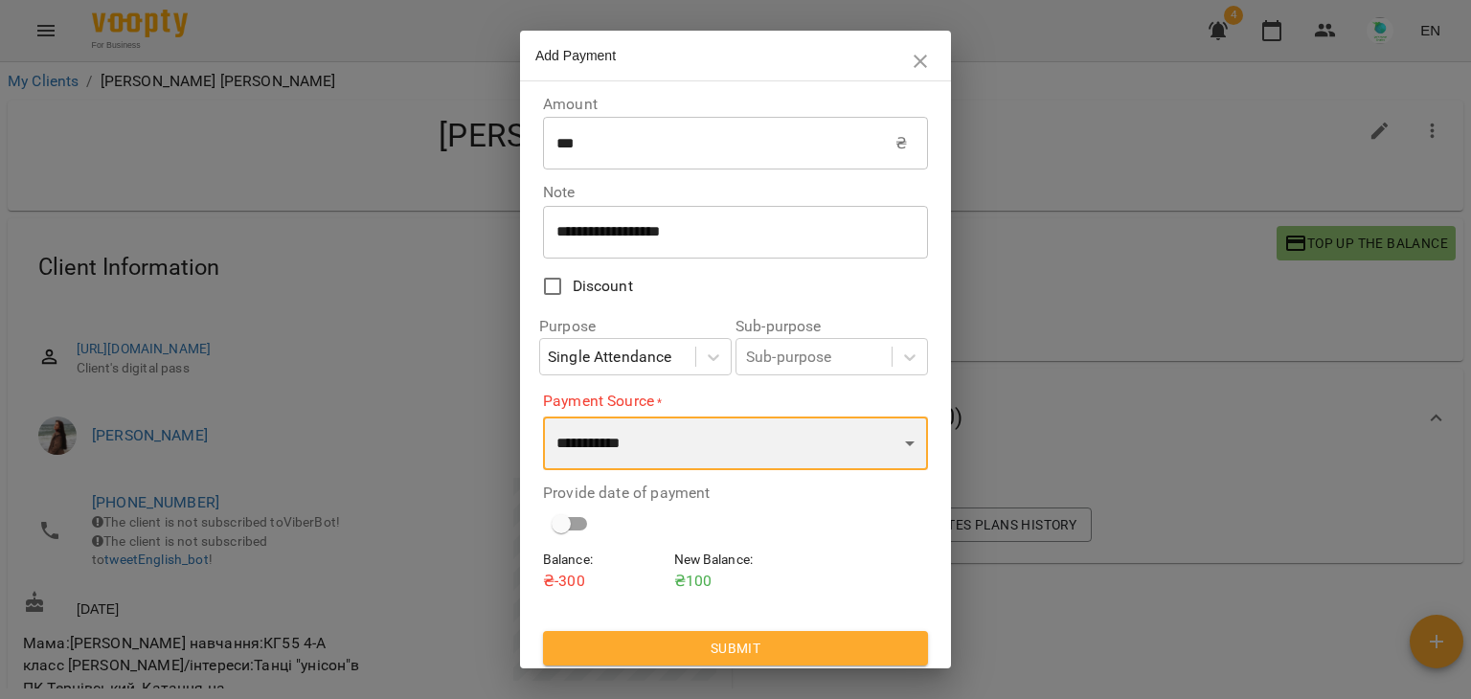
click at [630, 444] on select "**********" at bounding box center [735, 444] width 385 height 54
select select "****"
click at [543, 417] on select "**********" at bounding box center [735, 444] width 385 height 54
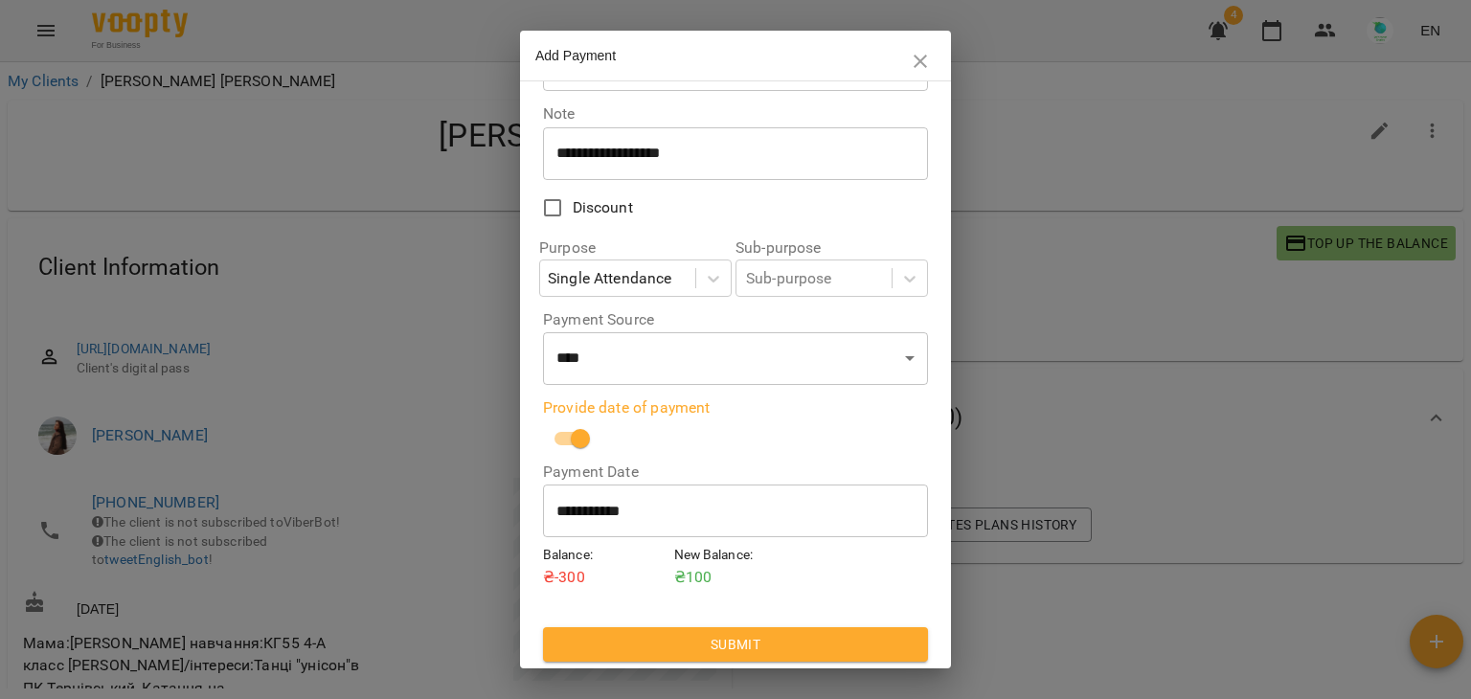
scroll to position [80, 0]
click at [685, 643] on span "Submit" at bounding box center [735, 643] width 354 height 23
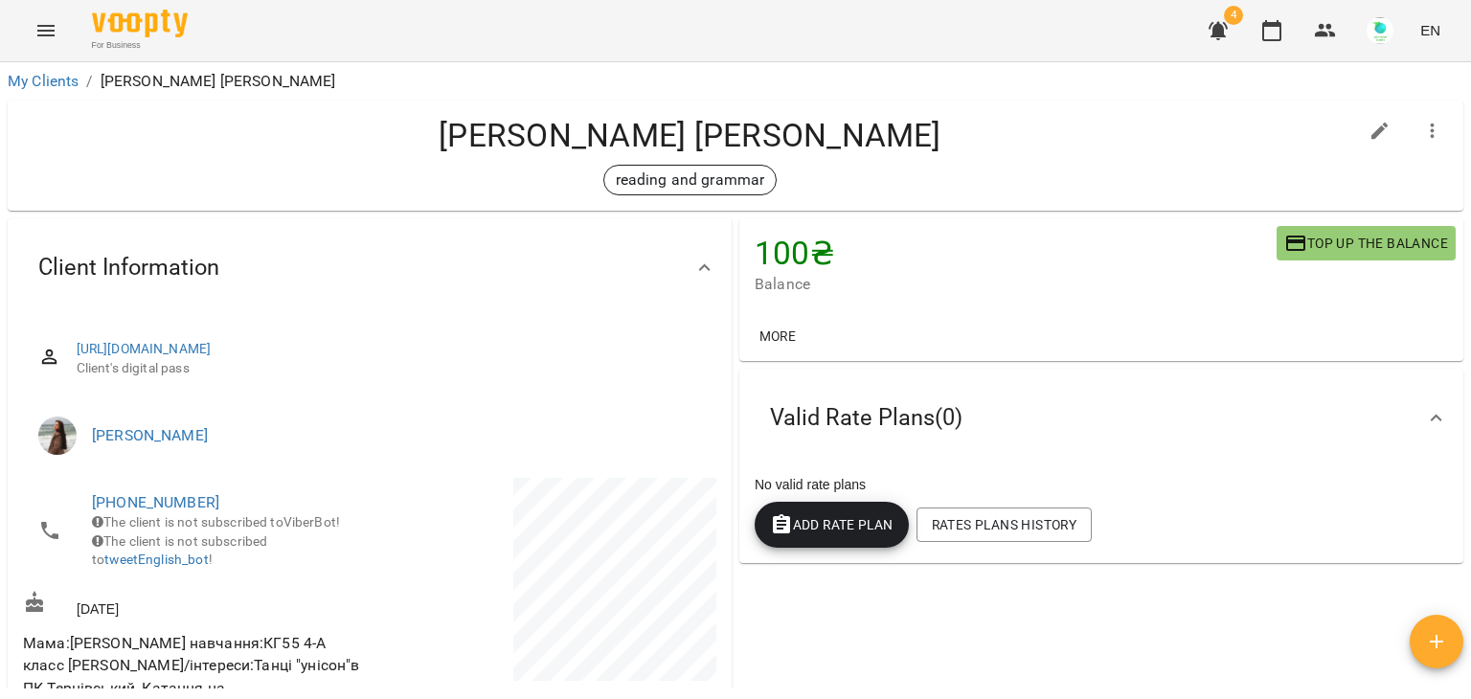
click at [46, 39] on icon "Menu" at bounding box center [45, 30] width 23 height 23
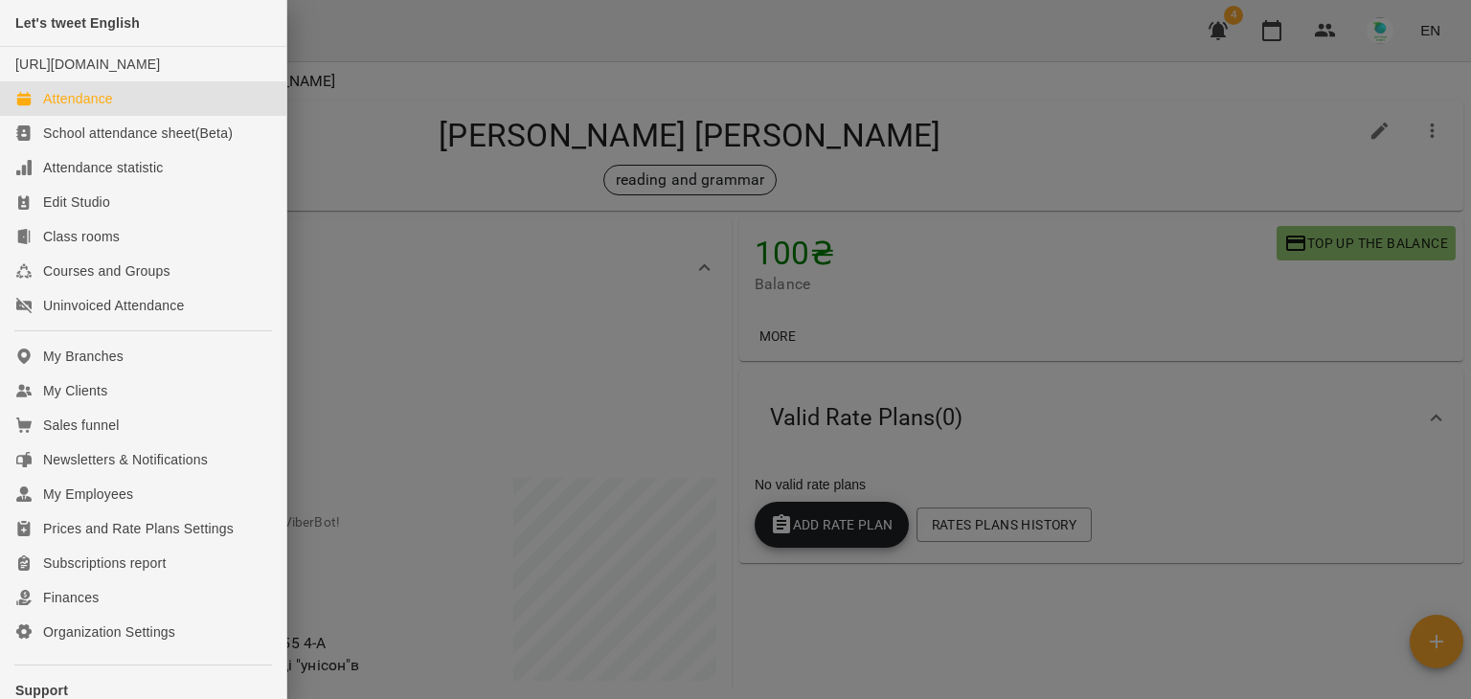
click at [79, 108] on div "Attendance" at bounding box center [78, 98] width 70 height 19
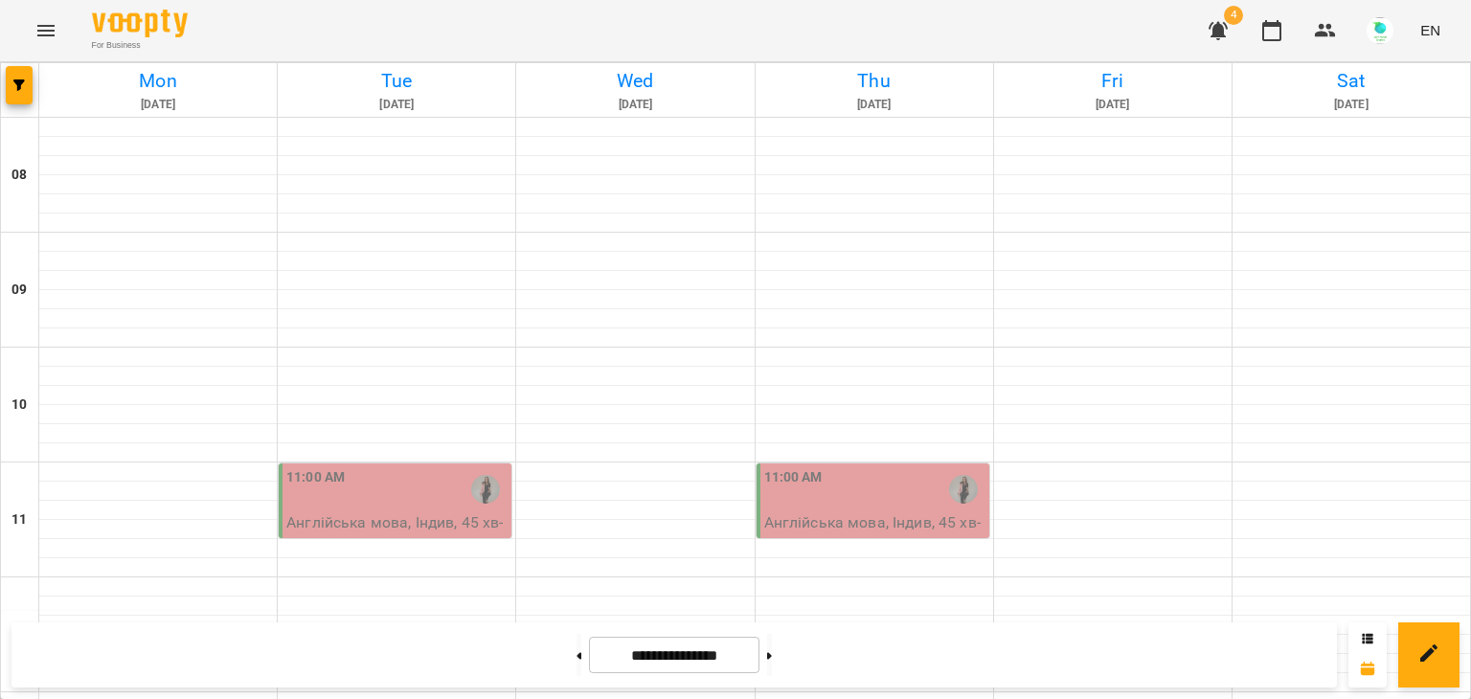
scroll to position [766, 0]
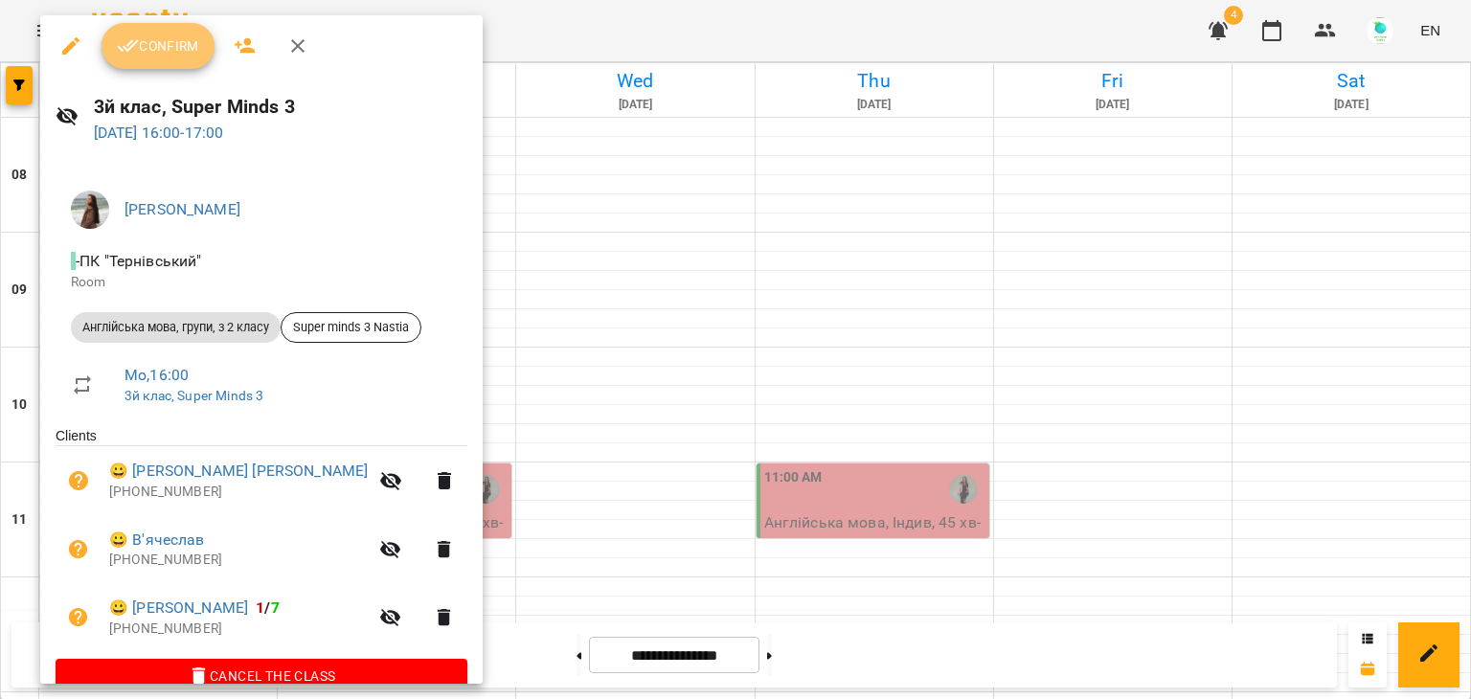
click at [169, 47] on span "Confirm" at bounding box center [158, 45] width 82 height 23
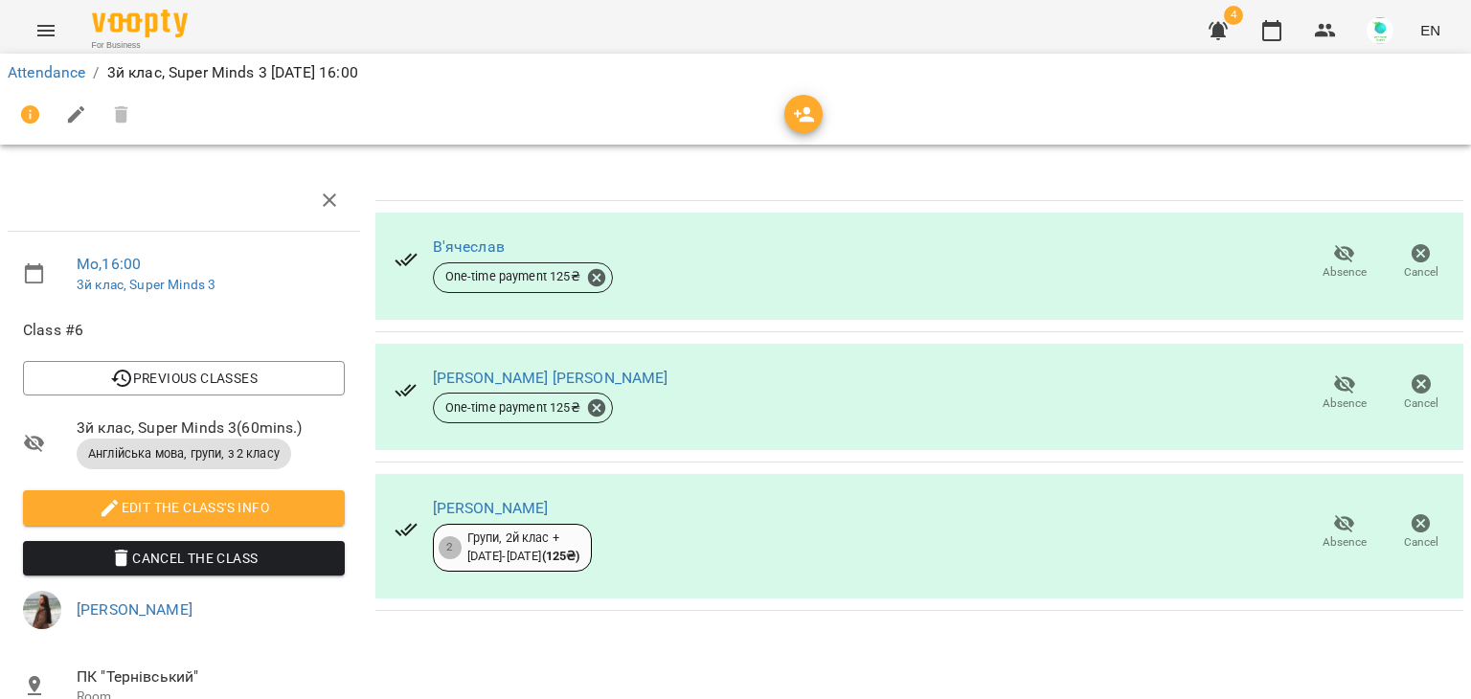
click at [1334, 384] on icon "button" at bounding box center [1344, 384] width 21 height 18
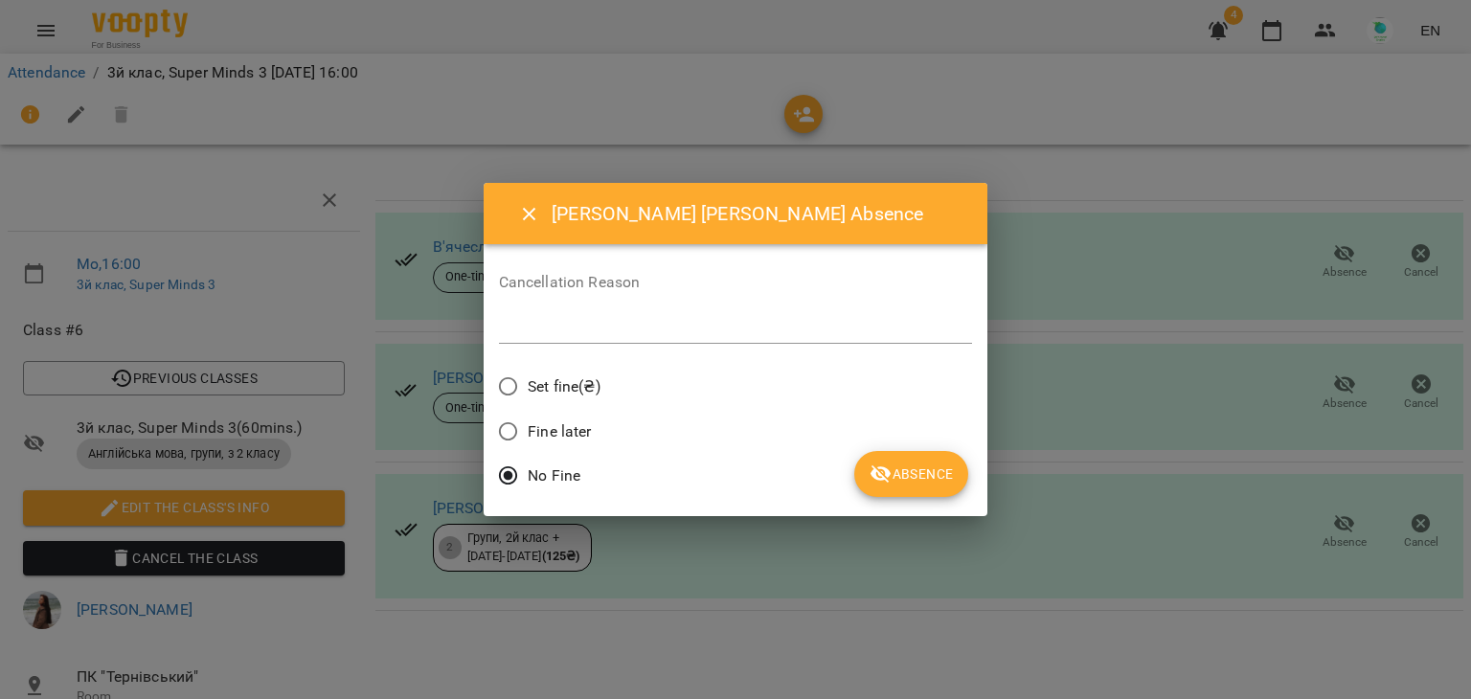
click at [556, 381] on span "Set fine(₴)" at bounding box center [564, 386] width 73 height 23
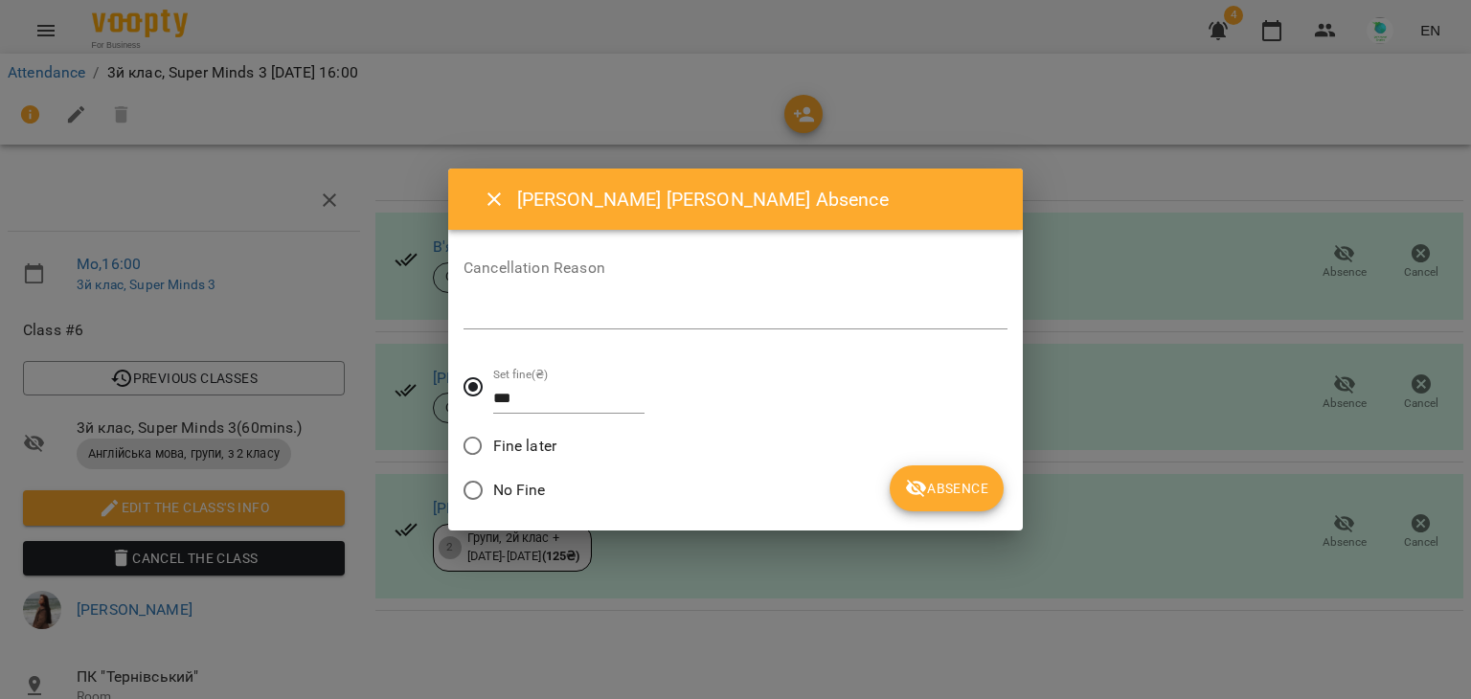
click at [530, 301] on div "*" at bounding box center [736, 314] width 544 height 31
type textarea "****"
click at [931, 476] on button "Absence" at bounding box center [947, 489] width 114 height 46
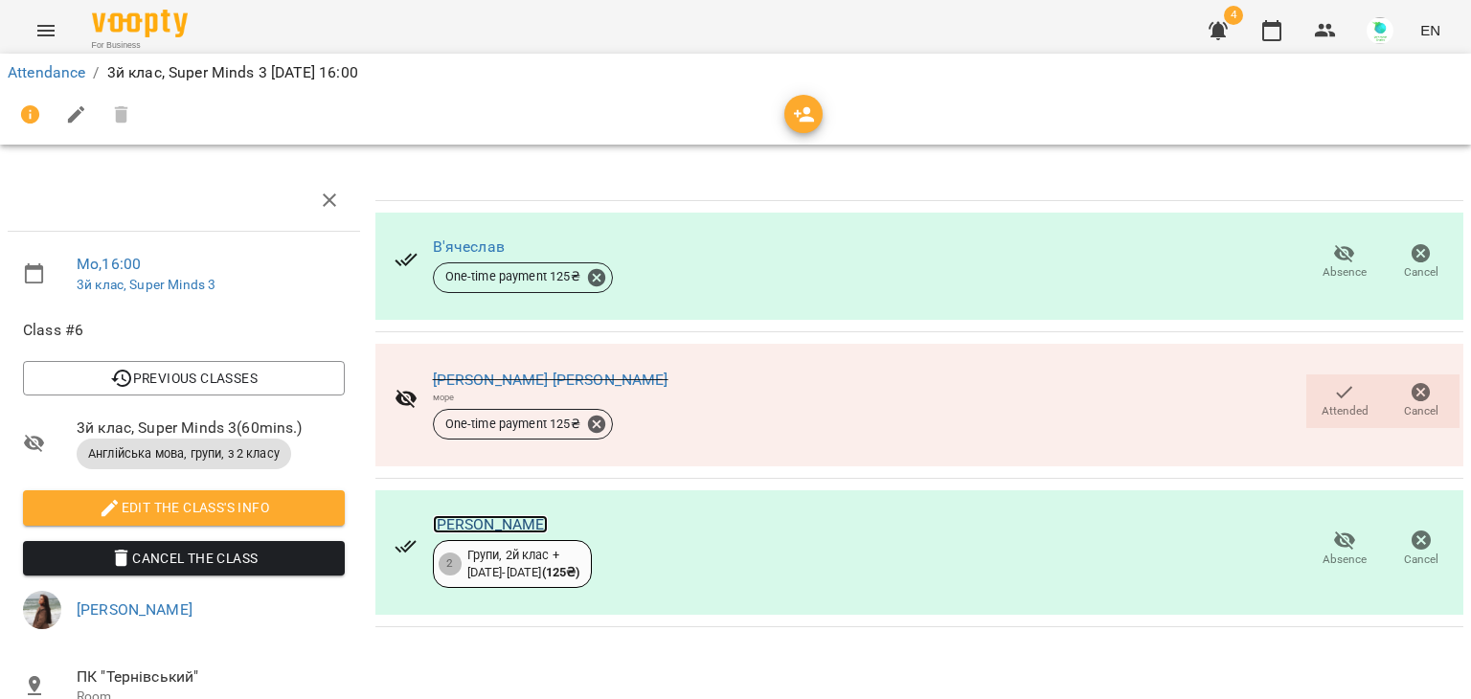
click at [549, 527] on link "Сфейр Данієль Марванович" at bounding box center [491, 524] width 116 height 18
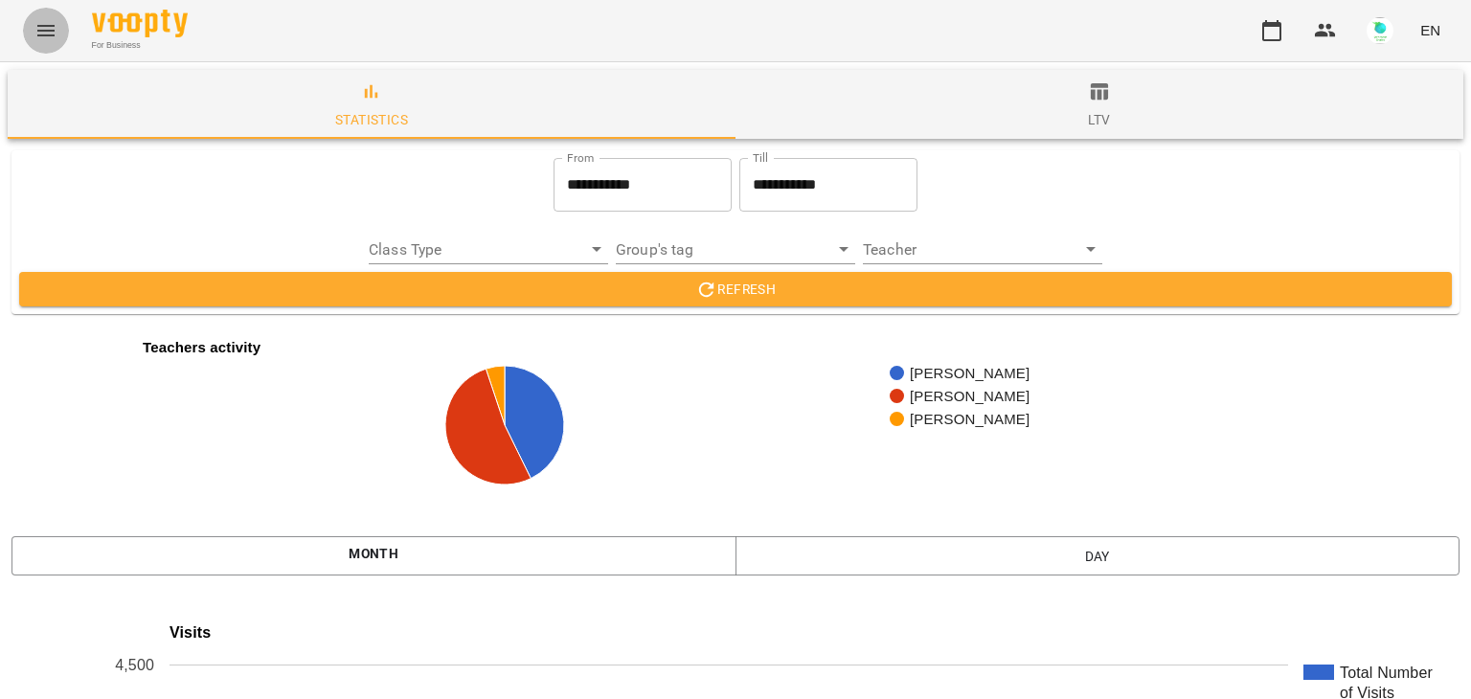
click at [51, 32] on icon "Menu" at bounding box center [45, 30] width 23 height 23
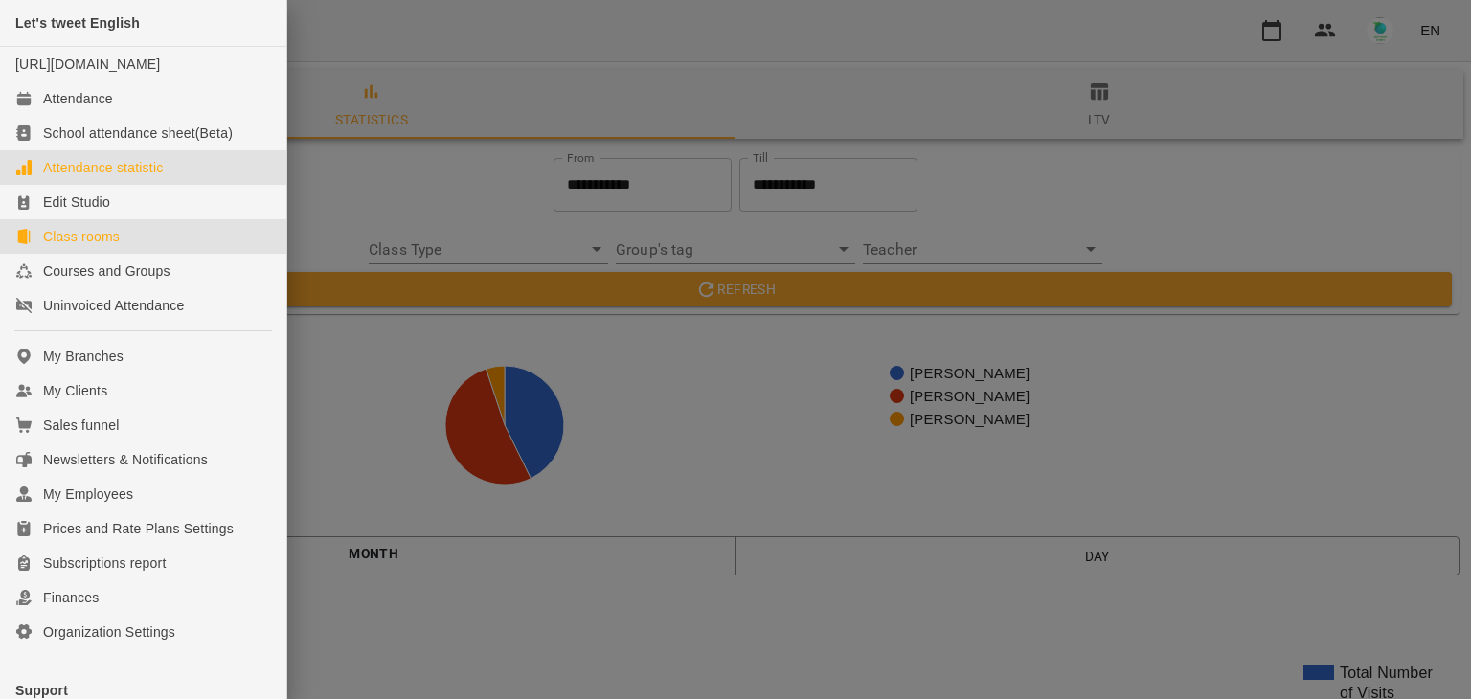
click at [92, 254] on link "Class rooms" at bounding box center [143, 236] width 286 height 34
